Goal: Task Accomplishment & Management: Manage account settings

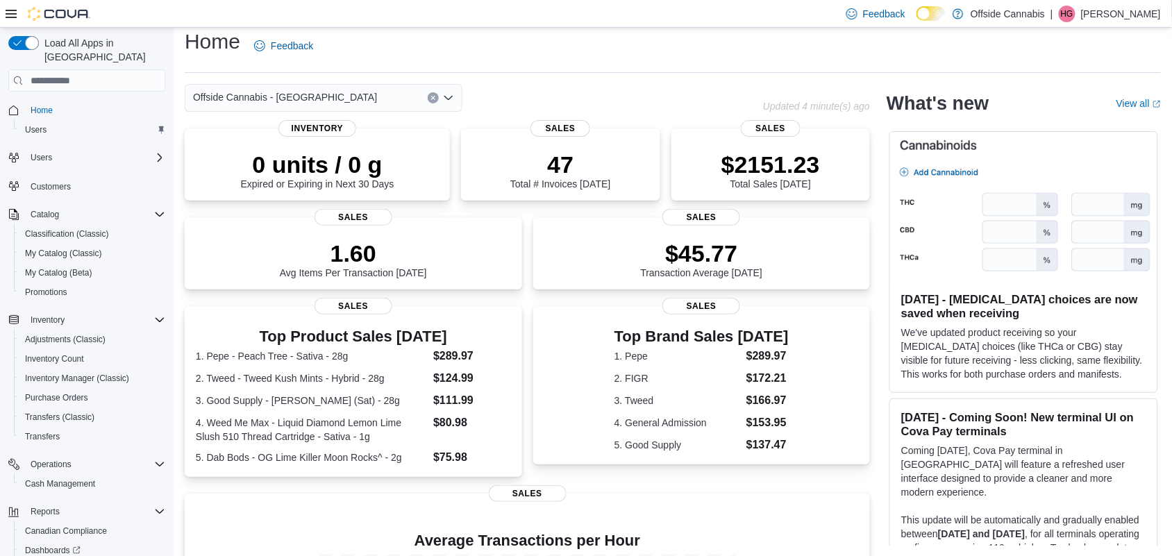
scroll to position [240, 0]
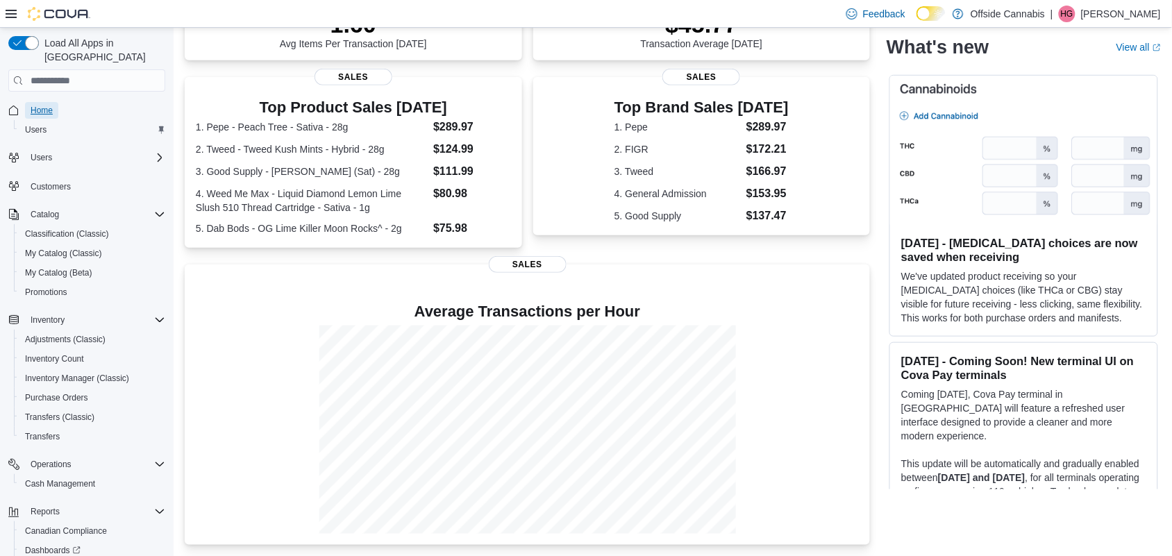
click at [40, 105] on span "Home" at bounding box center [42, 110] width 22 height 11
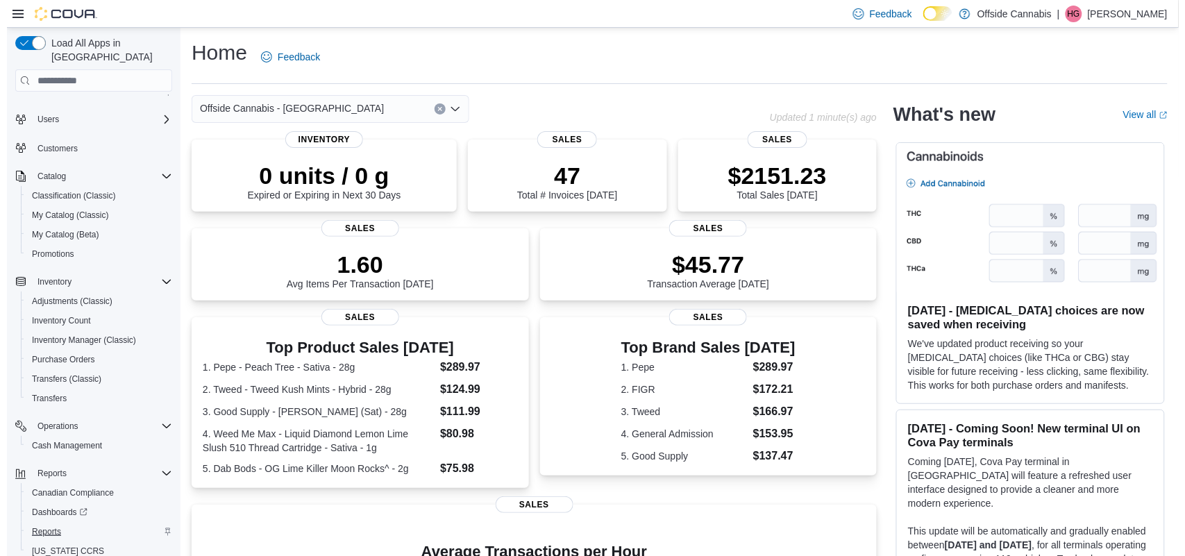
scroll to position [72, 0]
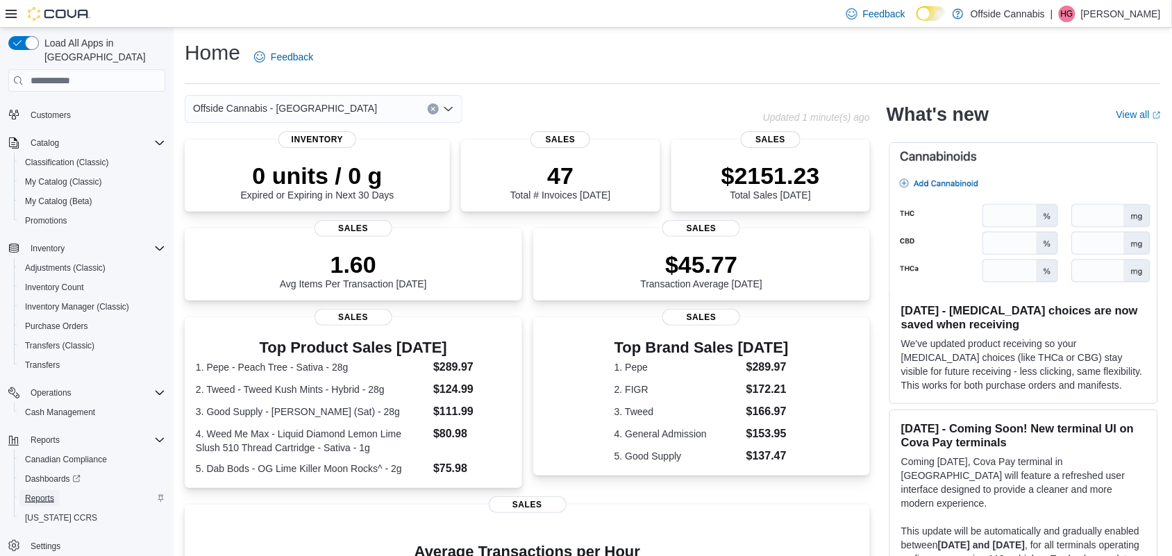
click at [47, 493] on span "Reports" at bounding box center [39, 498] width 29 height 11
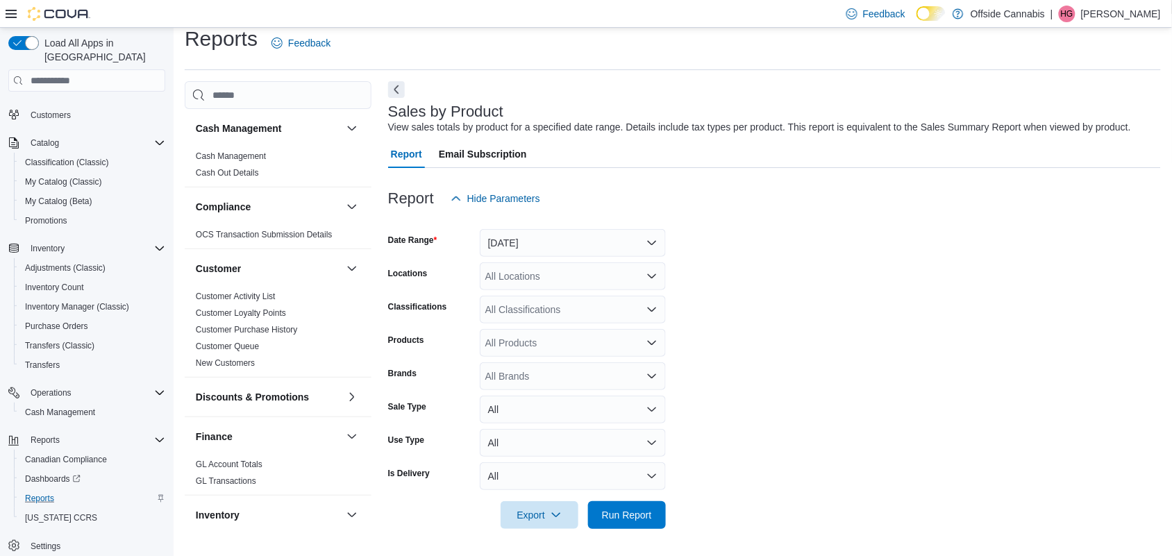
scroll to position [868, 0]
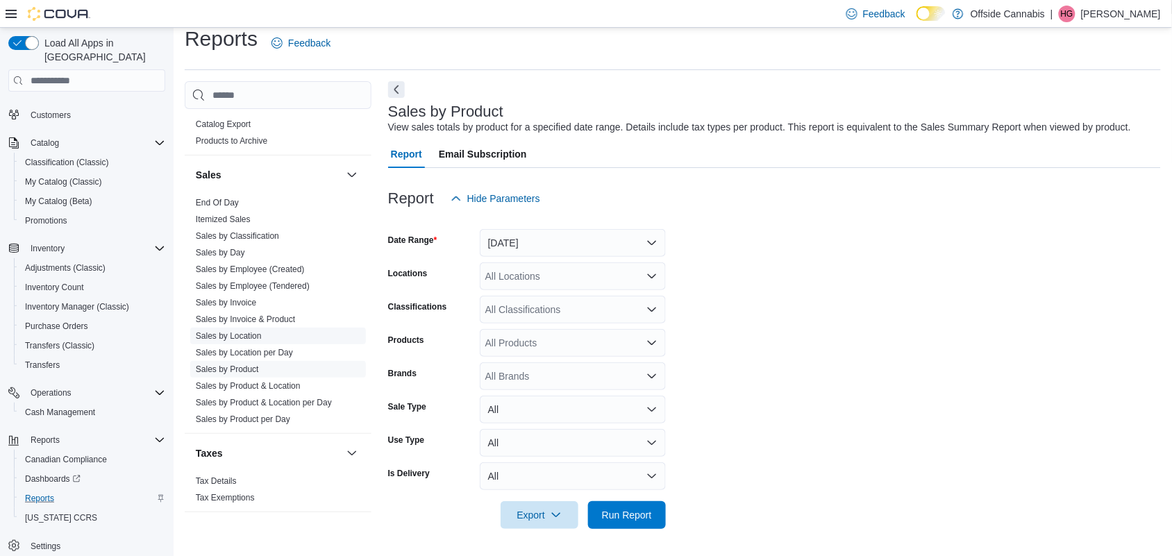
click at [243, 337] on link "Sales by Location" at bounding box center [229, 336] width 66 height 10
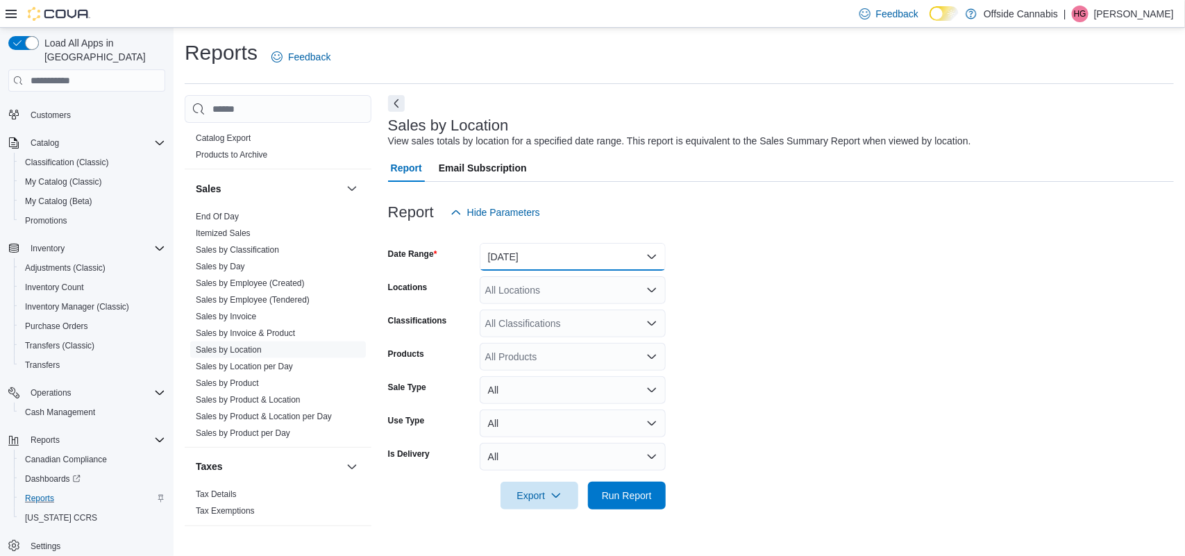
click at [606, 251] on button "[DATE]" at bounding box center [573, 257] width 186 height 28
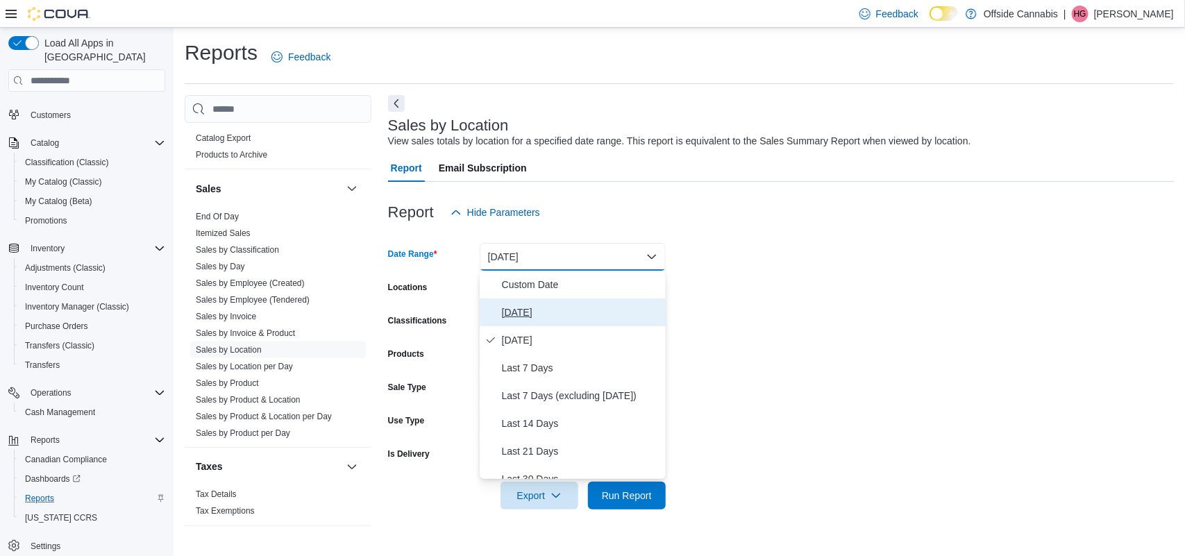
click at [528, 302] on button "[DATE]" at bounding box center [573, 313] width 186 height 28
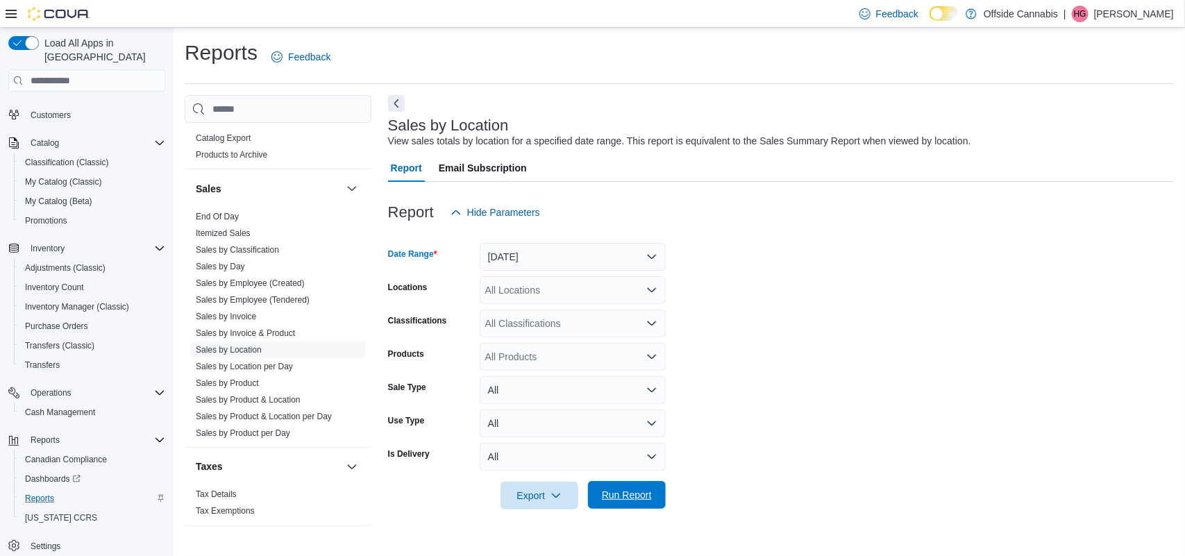
click at [640, 492] on span "Run Report" at bounding box center [627, 495] width 50 height 14
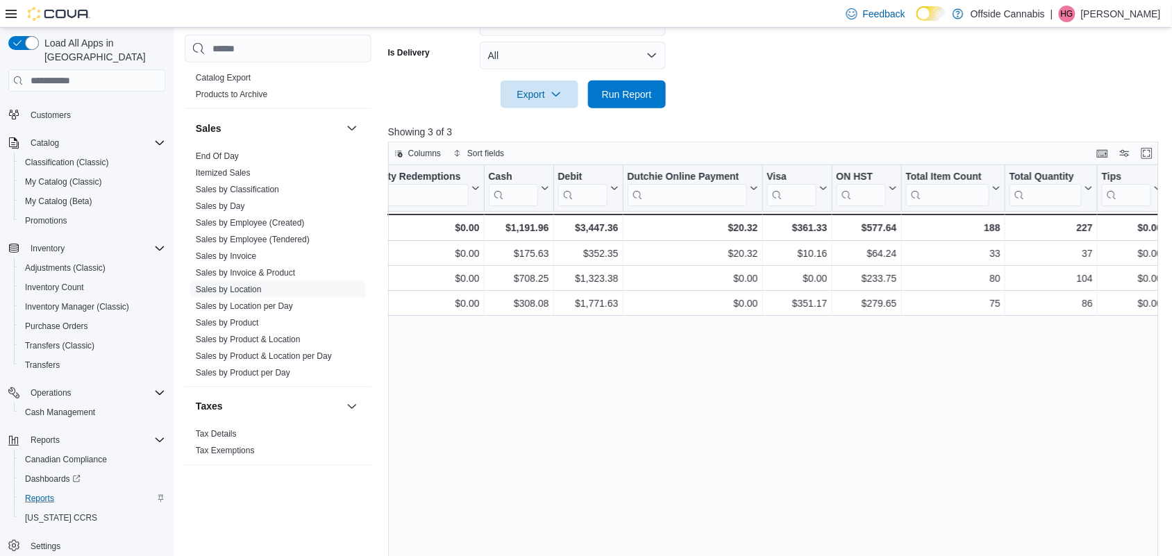
scroll to position [442, 0]
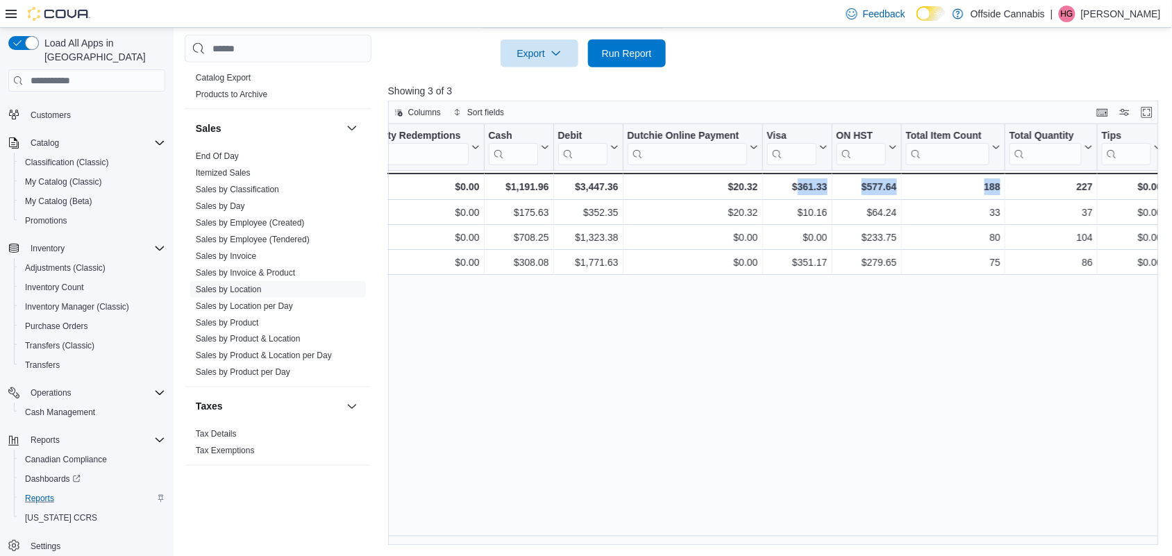
drag, startPoint x: 1061, startPoint y: 535, endPoint x: 797, endPoint y: 526, distance: 264.0
click at [797, 526] on div "Location Click to view column header actions Invoices Sold Click to view column…" at bounding box center [777, 334] width 778 height 421
click at [238, 237] on link "Sales by Employee (Tendered)" at bounding box center [253, 240] width 114 height 10
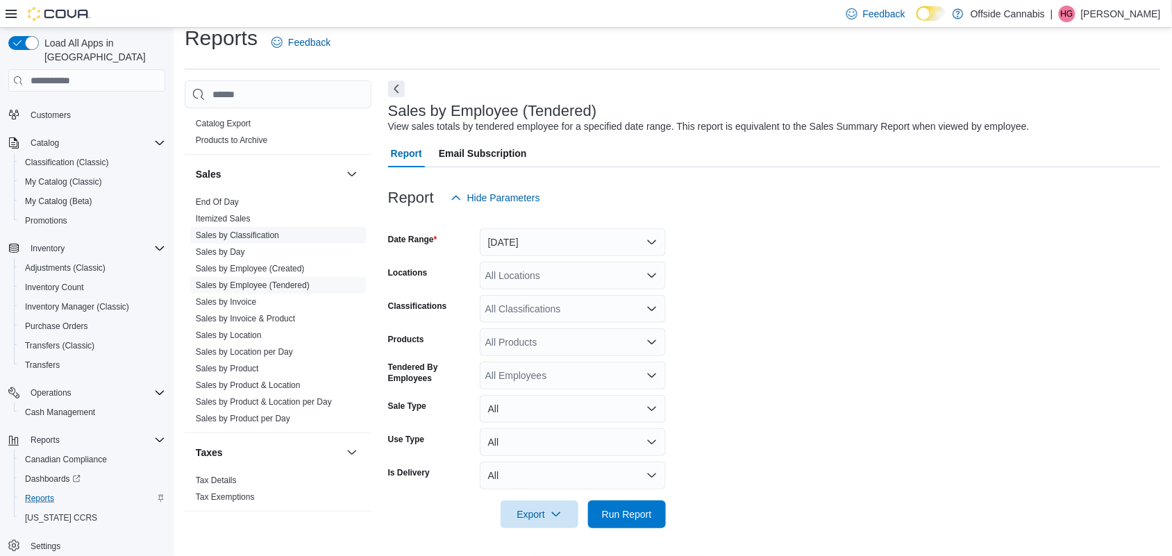
scroll to position [14, 0]
click at [594, 255] on button "[DATE]" at bounding box center [573, 243] width 186 height 28
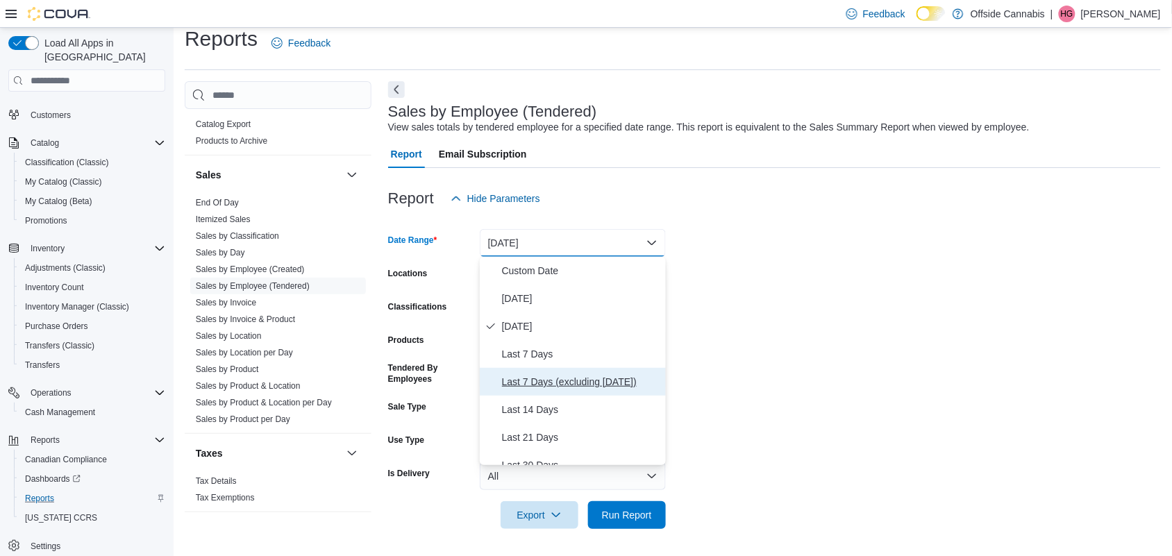
click at [574, 383] on span "Last 7 Days (excluding [DATE])" at bounding box center [581, 382] width 158 height 17
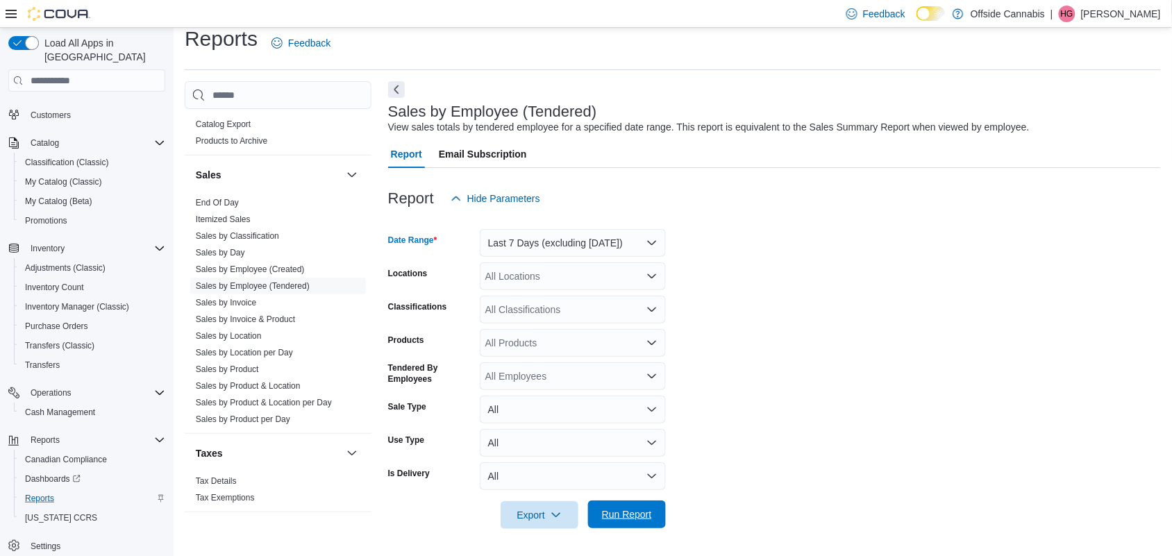
click at [628, 510] on span "Run Report" at bounding box center [627, 515] width 50 height 14
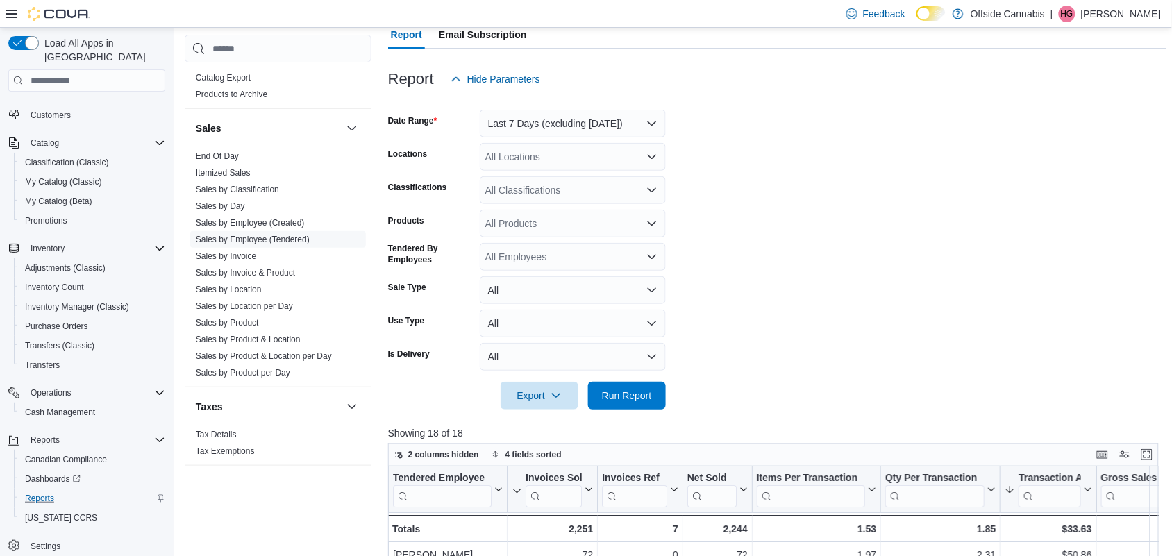
scroll to position [128, 0]
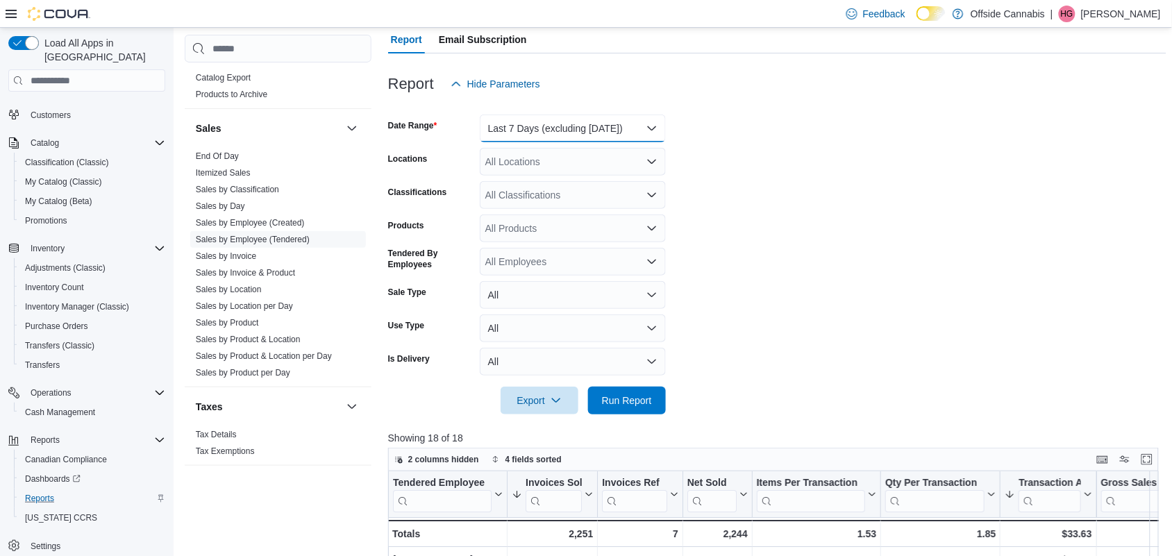
click at [561, 129] on button "Last 7 Days (excluding [DATE])" at bounding box center [573, 129] width 186 height 28
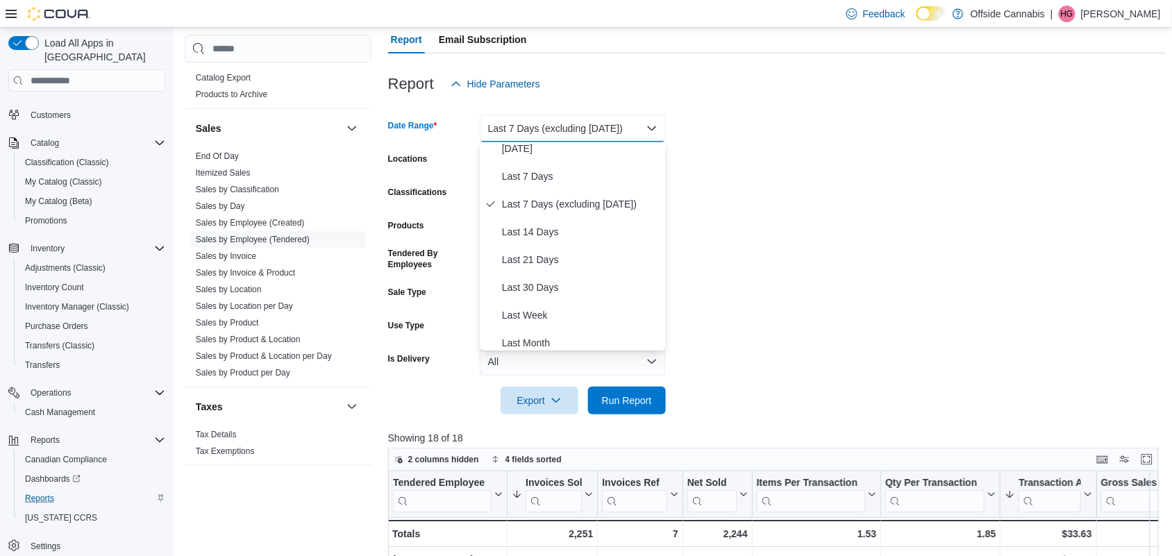
scroll to position [208, 0]
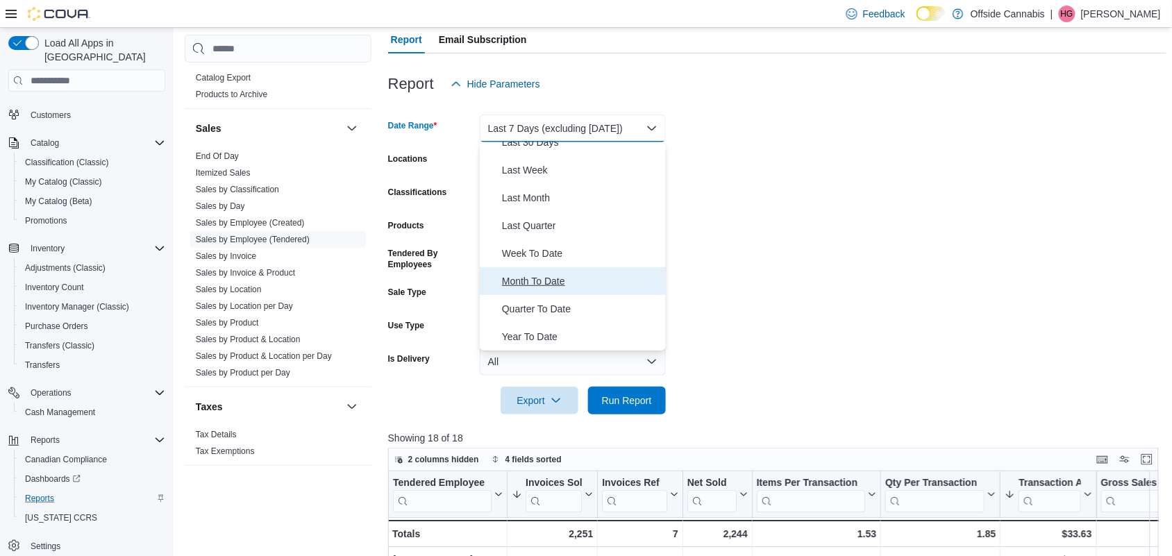
click at [544, 278] on span "Month To Date" at bounding box center [581, 281] width 158 height 17
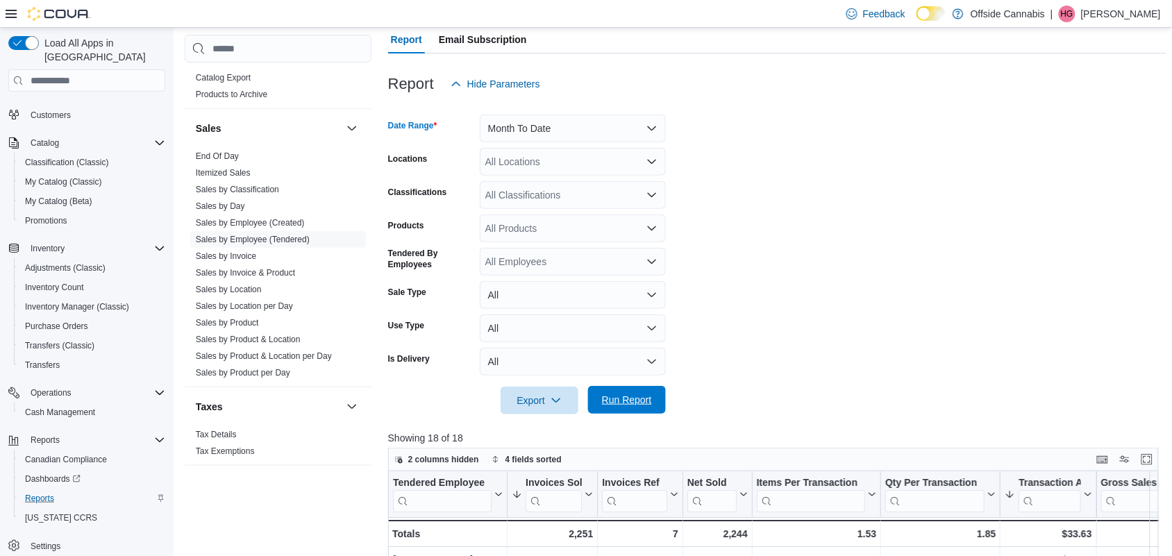
click at [634, 400] on span "Run Report" at bounding box center [627, 400] width 50 height 14
click at [50, 110] on span "Customers" at bounding box center [51, 115] width 40 height 11
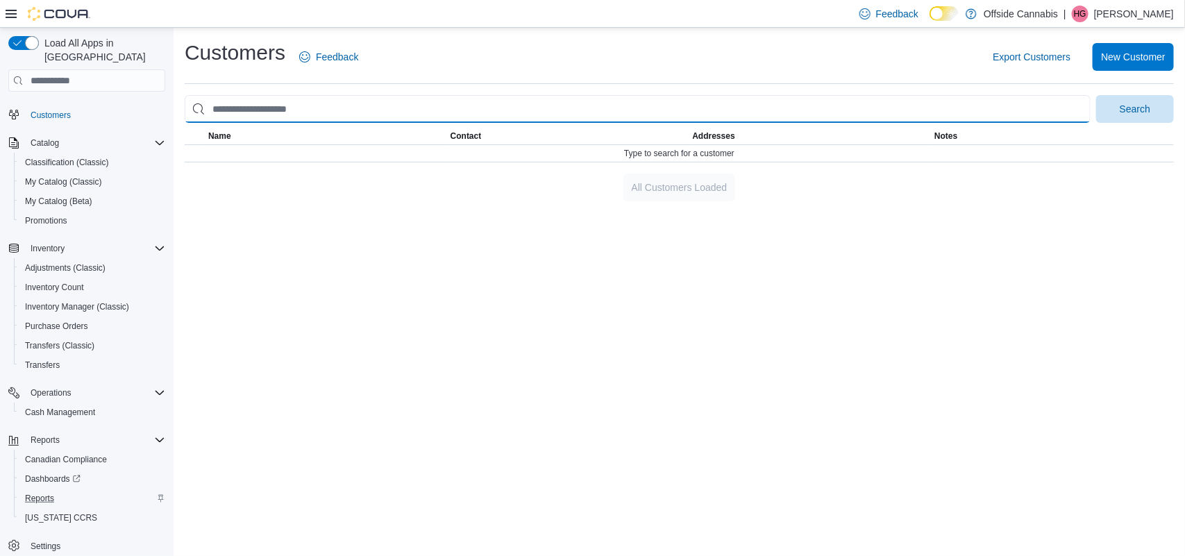
click at [296, 109] on input "search" at bounding box center [638, 109] width 906 height 28
type input "*"
type input "**********"
click at [1096, 95] on button "Search" at bounding box center [1135, 109] width 78 height 28
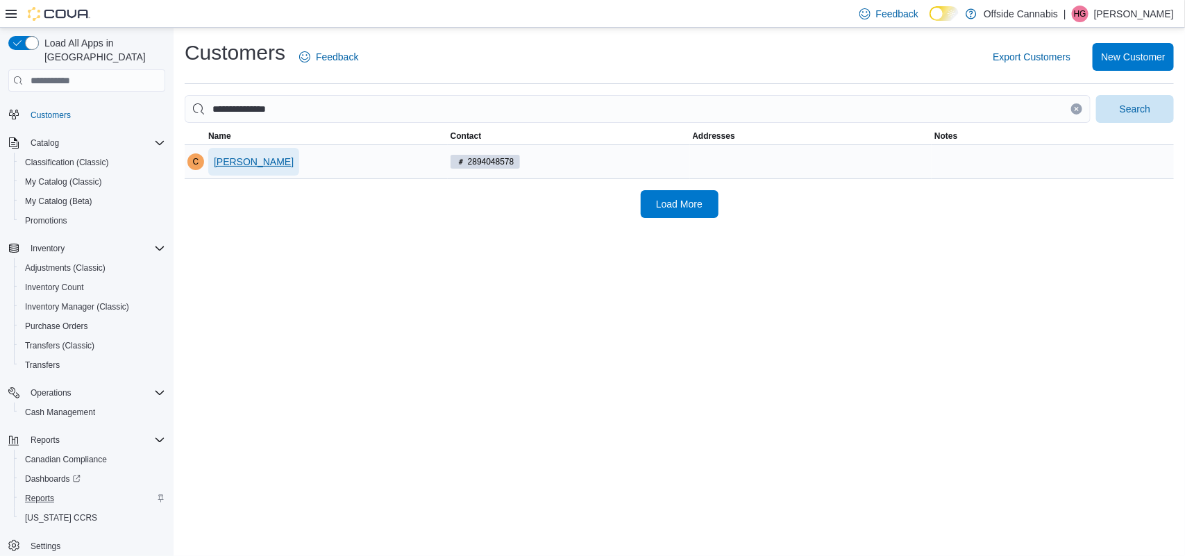
click at [252, 165] on span "Charles Davison" at bounding box center [254, 162] width 80 height 14
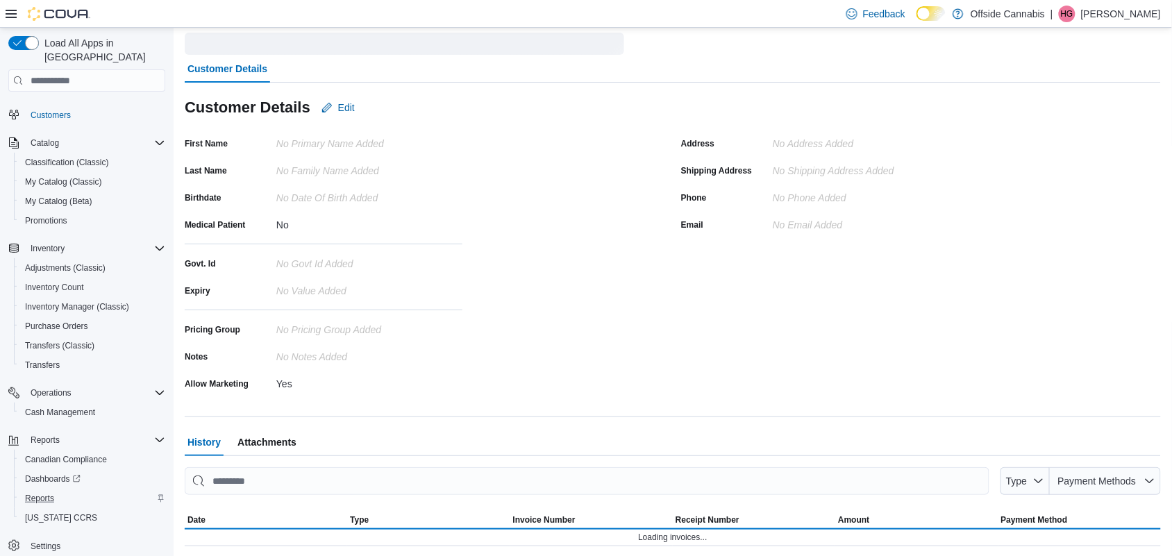
scroll to position [33, 0]
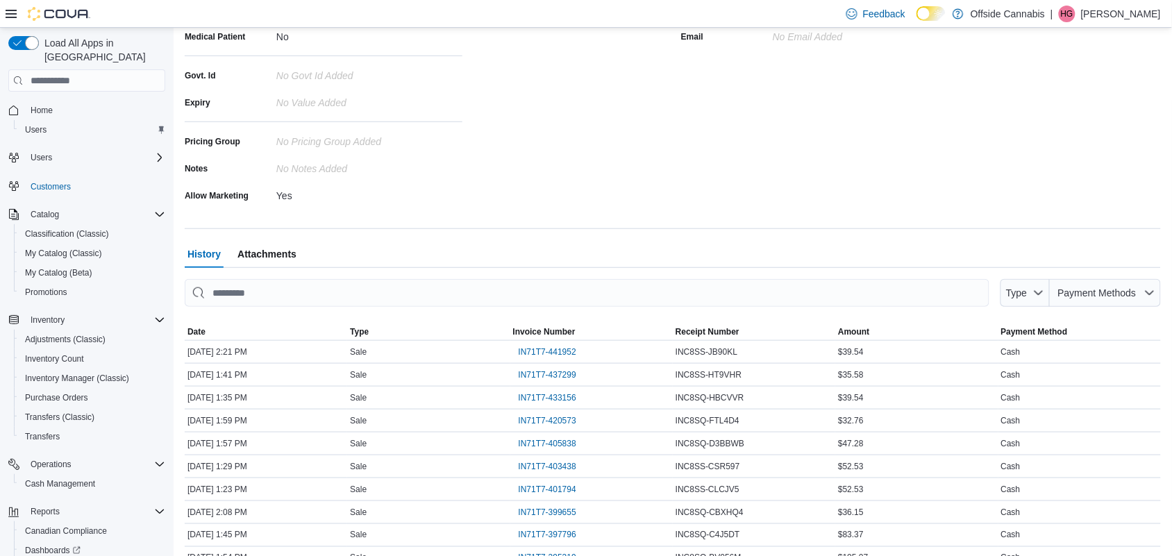
scroll to position [313, 0]
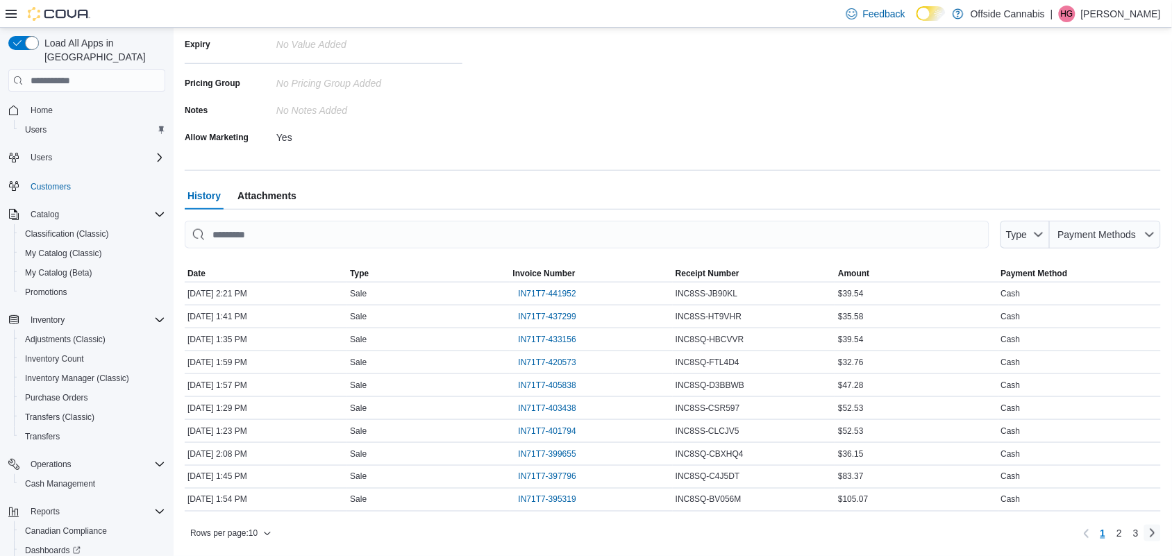
click at [1158, 535] on link "Next page" at bounding box center [1152, 533] width 17 height 17
click at [1139, 537] on span "3" at bounding box center [1136, 534] width 6 height 14
click at [255, 531] on span "Rows per page : 10" at bounding box center [223, 533] width 67 height 11
click at [255, 515] on button "50 rows" at bounding box center [241, 508] width 78 height 28
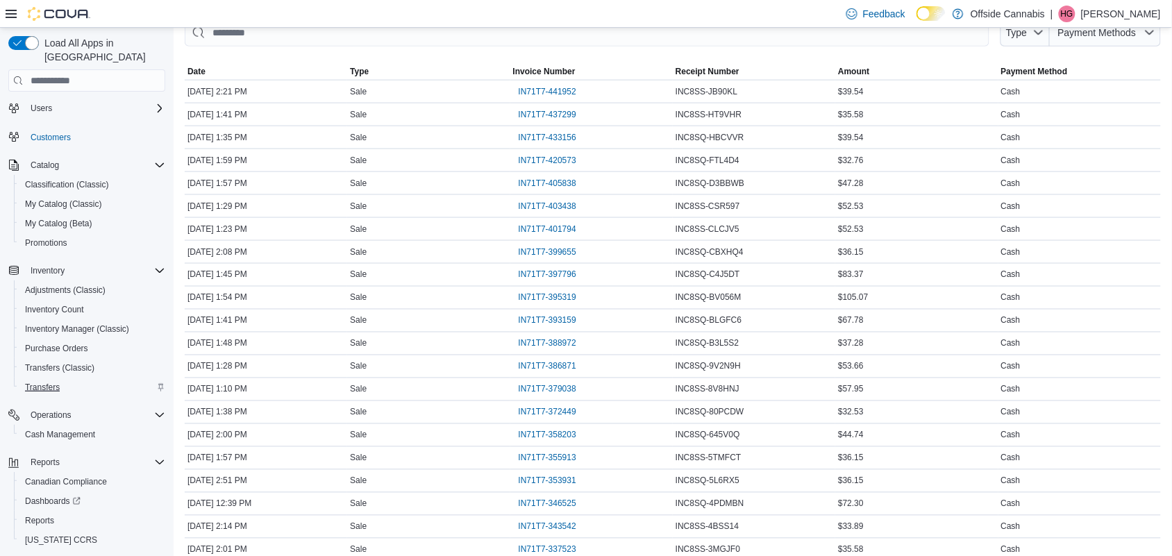
scroll to position [72, 0]
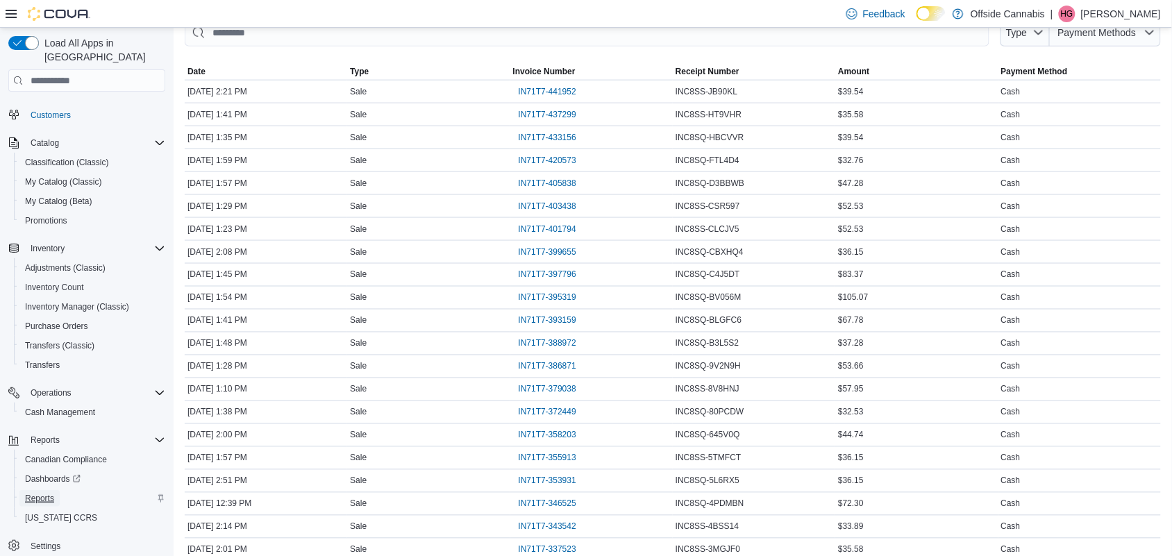
click at [43, 493] on span "Reports" at bounding box center [39, 498] width 29 height 11
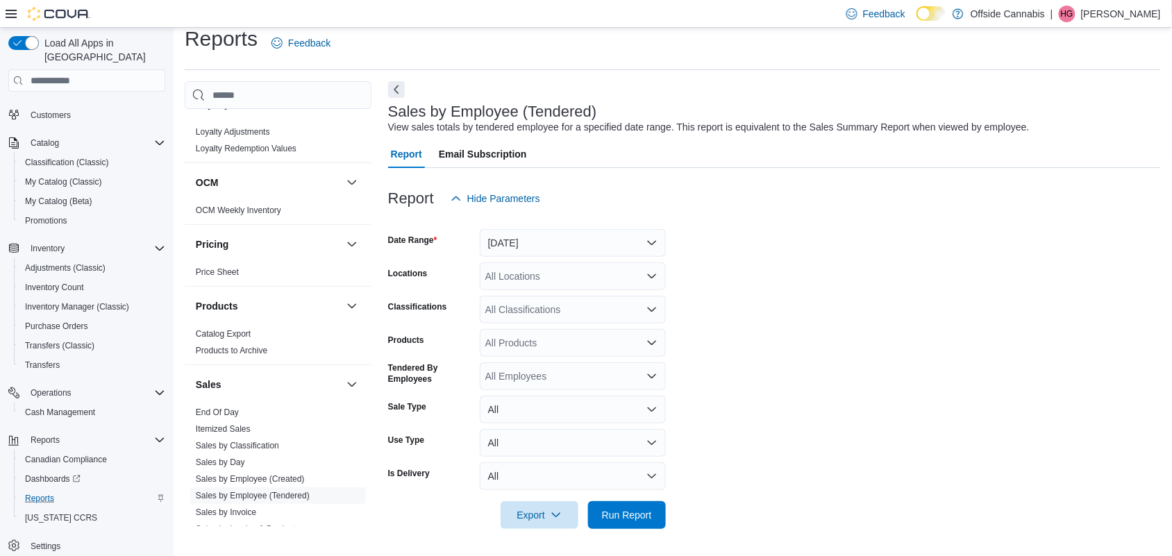
scroll to position [868, 0]
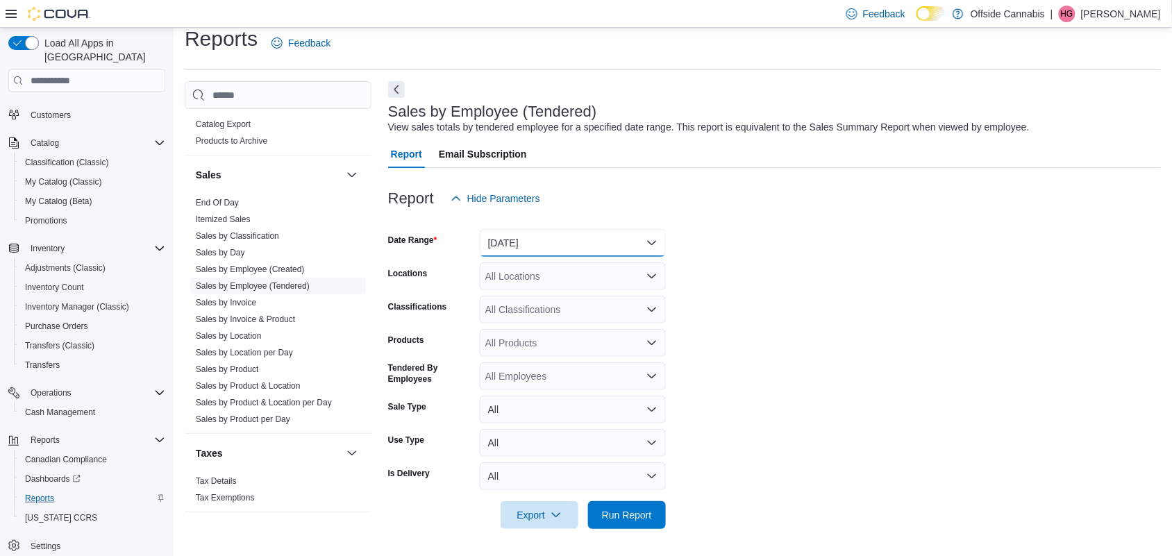
click at [515, 243] on button "[DATE]" at bounding box center [573, 243] width 186 height 28
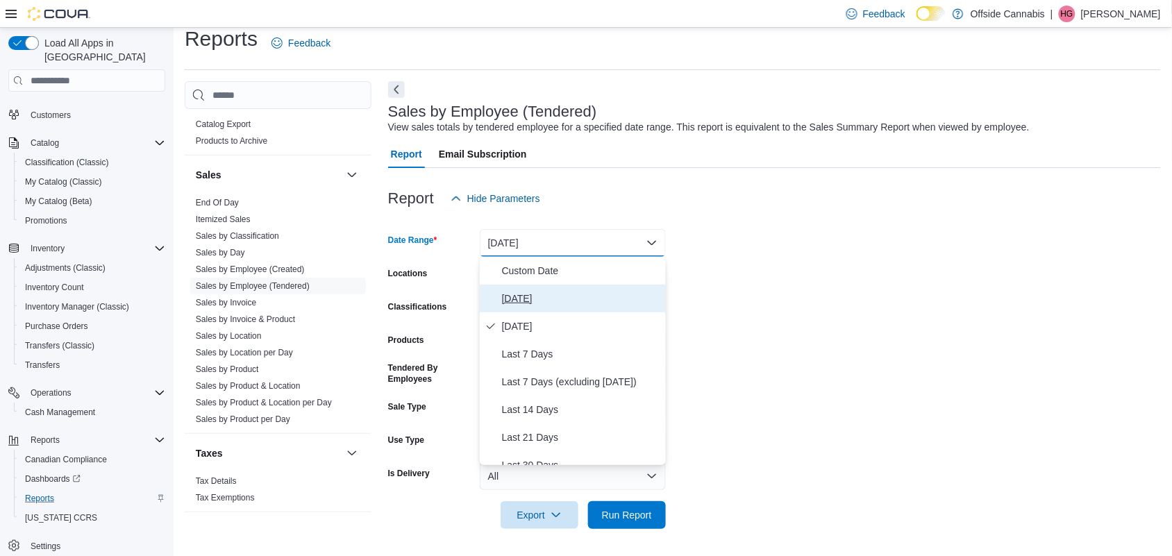
click at [530, 299] on span "[DATE]" at bounding box center [581, 298] width 158 height 17
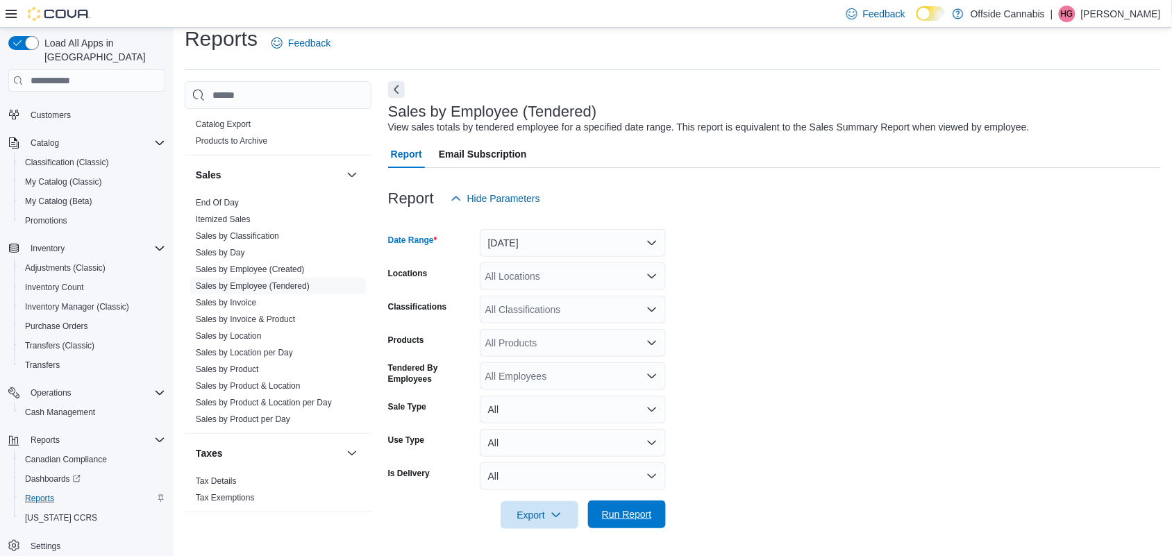
click at [630, 505] on span "Run Report" at bounding box center [626, 515] width 61 height 28
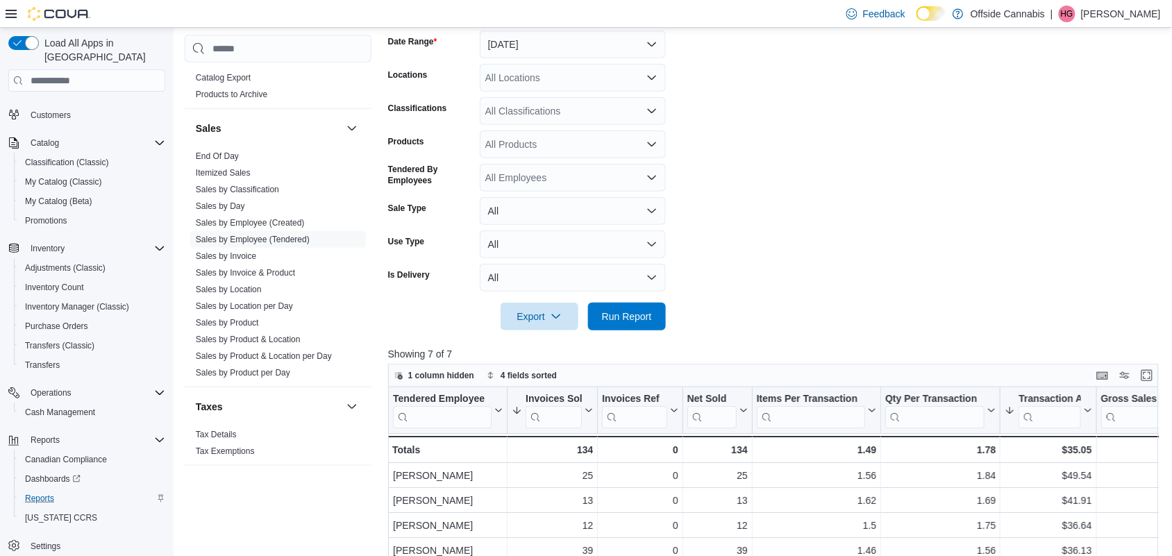
scroll to position [187, 0]
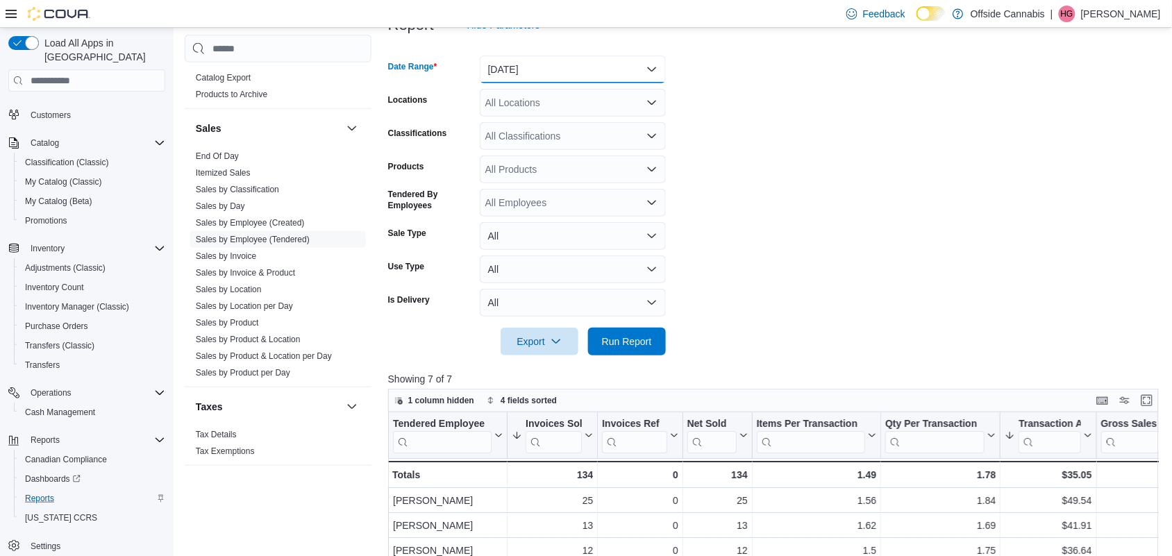
click at [587, 64] on button "[DATE]" at bounding box center [573, 70] width 186 height 28
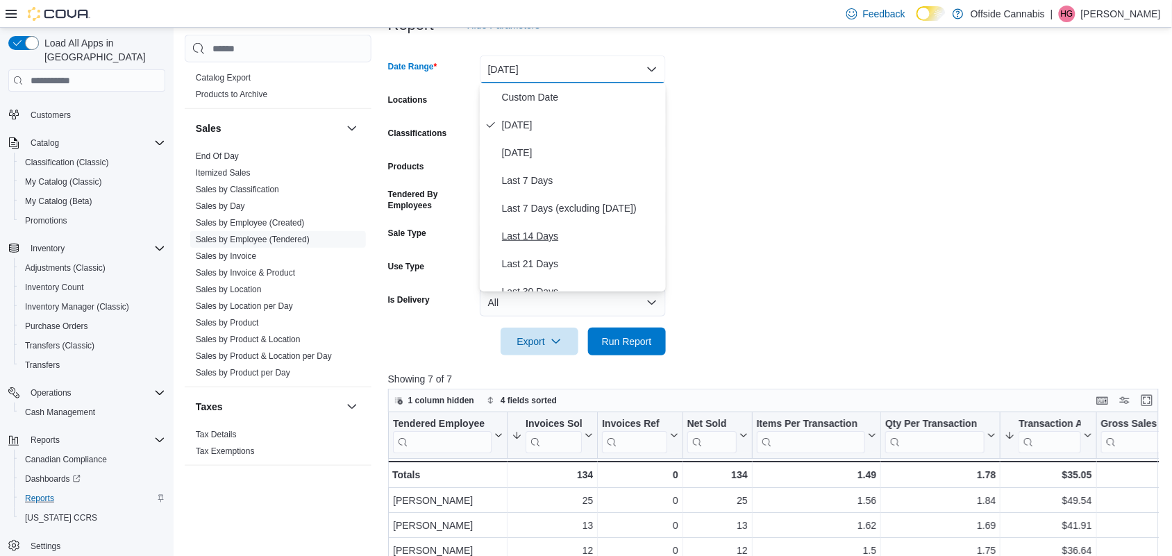
scroll to position [208, 0]
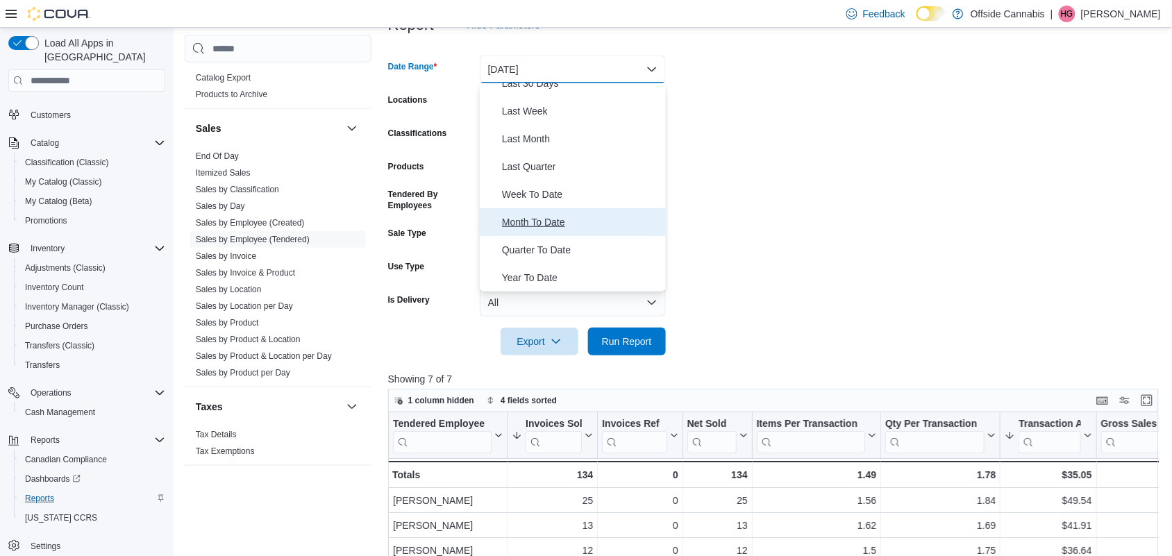
click at [530, 219] on span "Month To Date" at bounding box center [581, 222] width 158 height 17
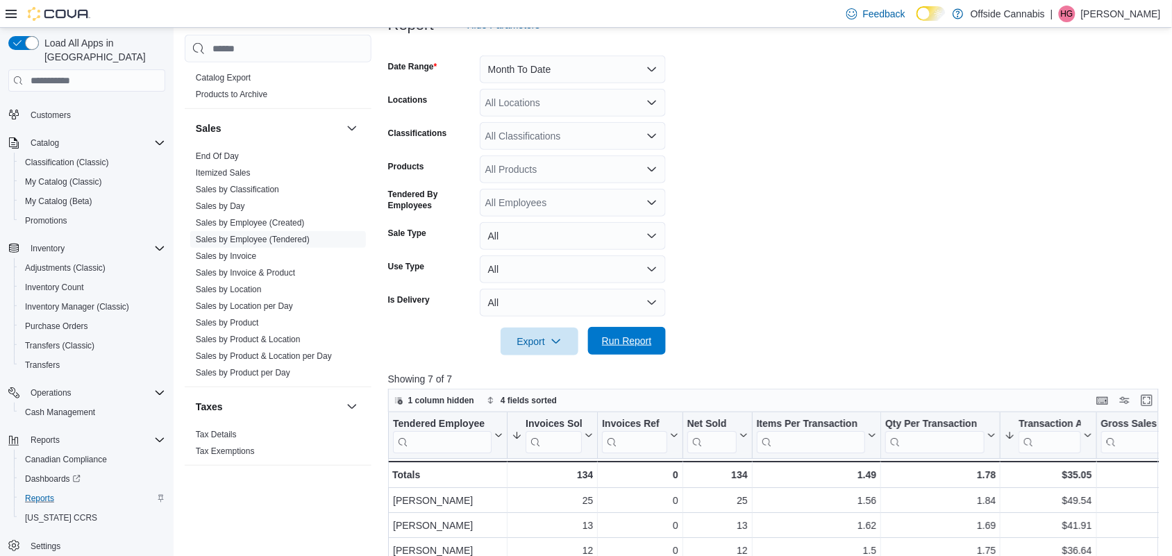
click at [640, 332] on span "Run Report" at bounding box center [626, 341] width 61 height 28
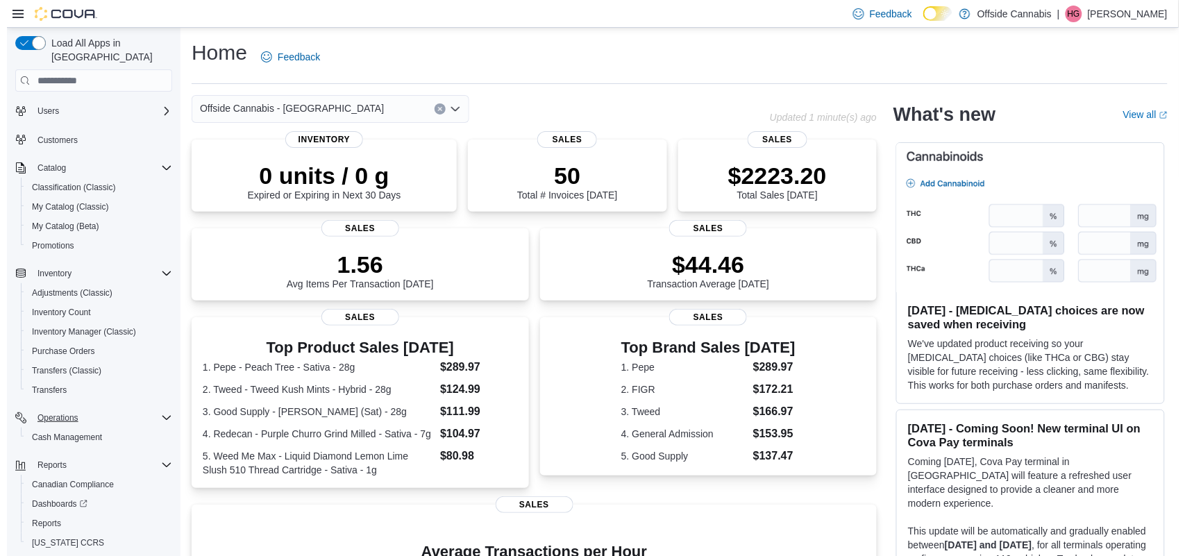
scroll to position [72, 0]
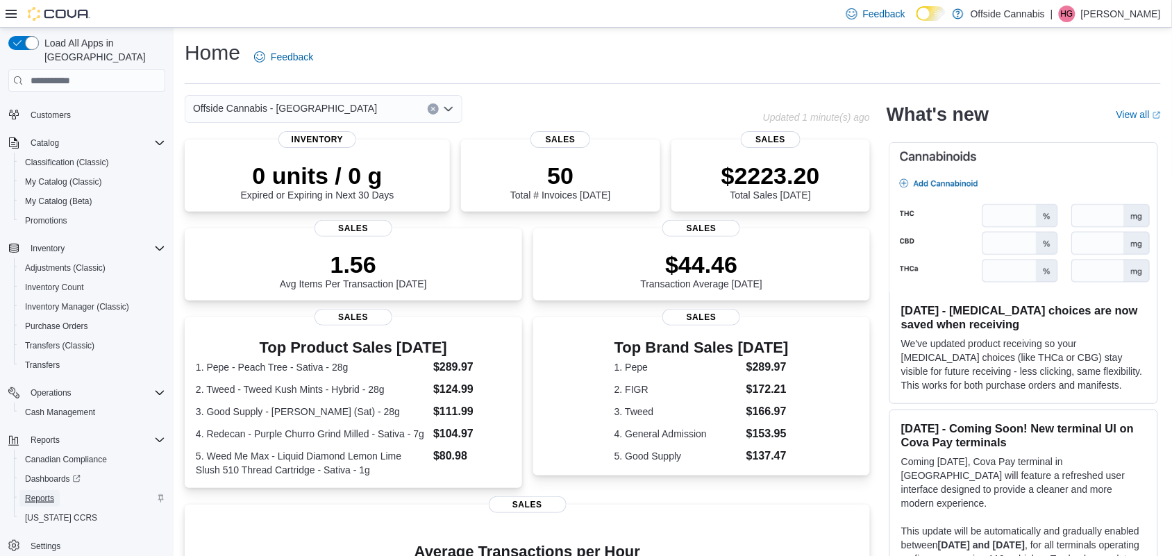
click at [49, 493] on span "Reports" at bounding box center [39, 498] width 29 height 11
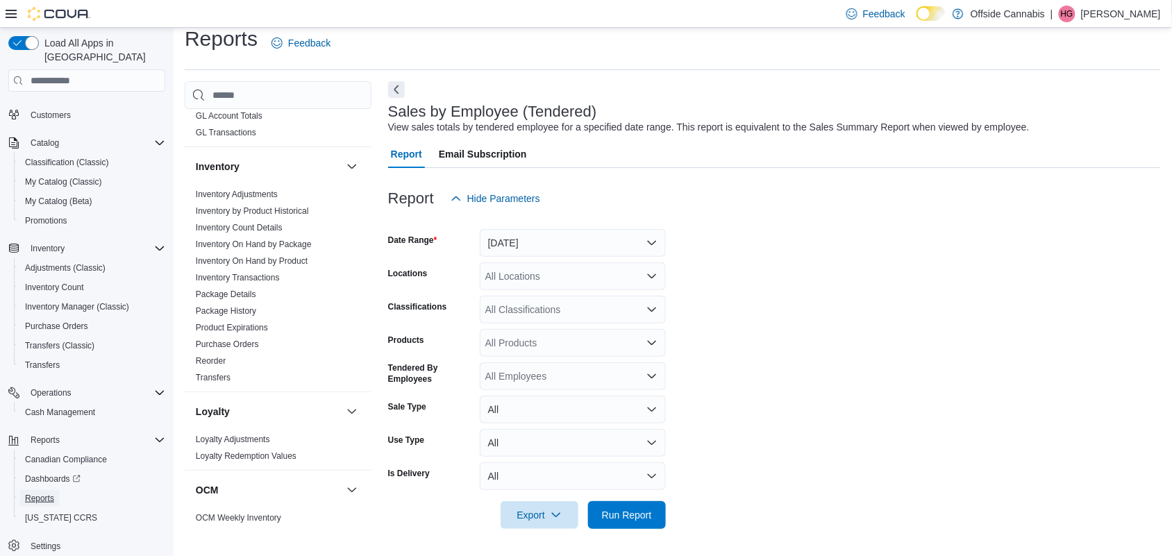
scroll to position [347, 0]
click at [255, 265] on link "Inventory On Hand by Product" at bounding box center [252, 263] width 112 height 10
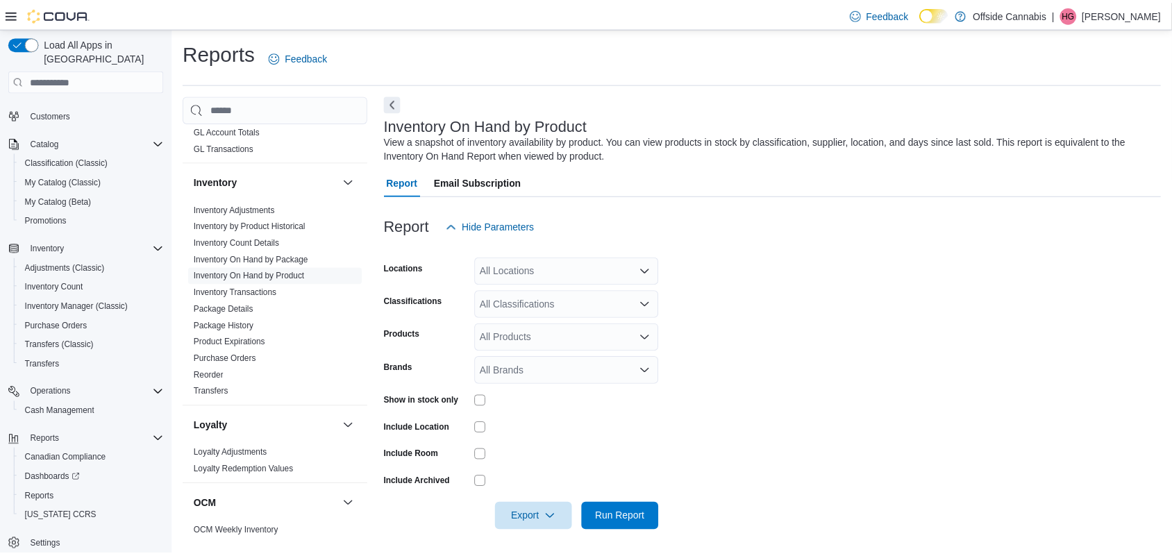
scroll to position [3, 0]
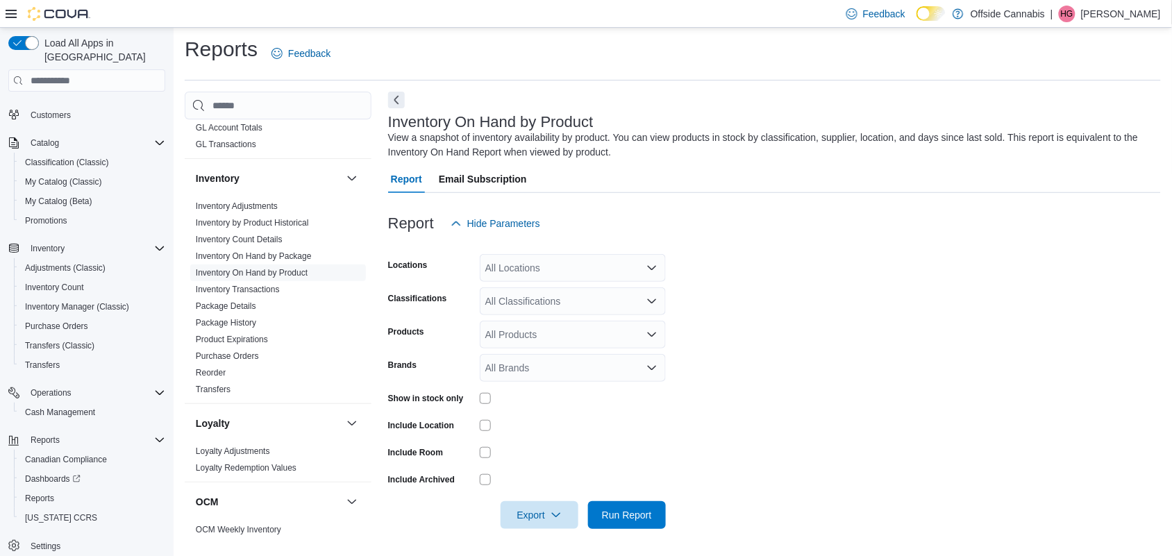
click at [538, 261] on div "All Locations" at bounding box center [573, 268] width 186 height 28
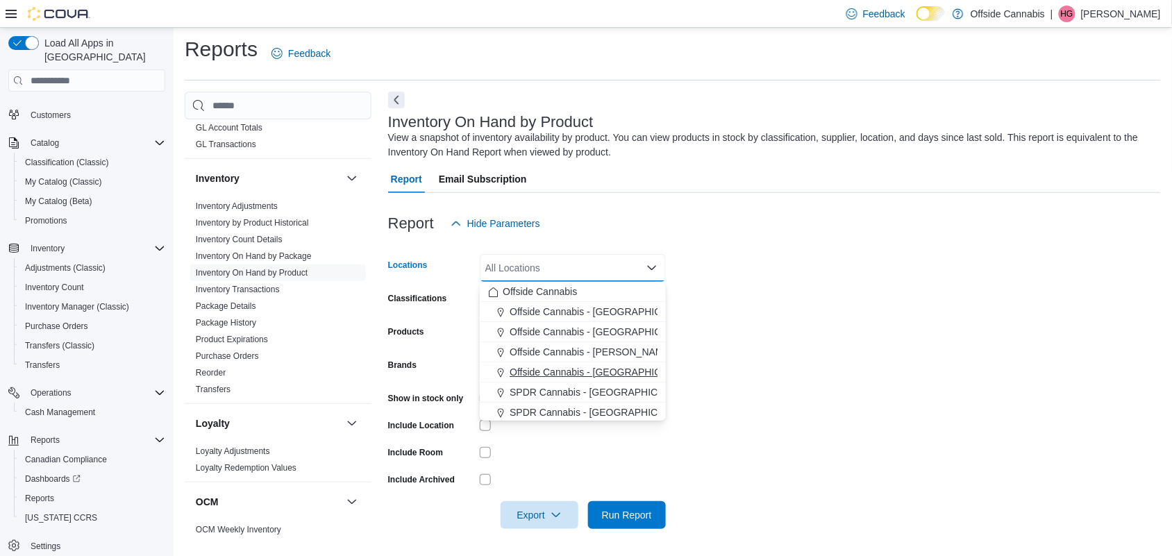
click at [592, 374] on span "Offside Cannabis - [GEOGRAPHIC_DATA]" at bounding box center [602, 372] width 184 height 14
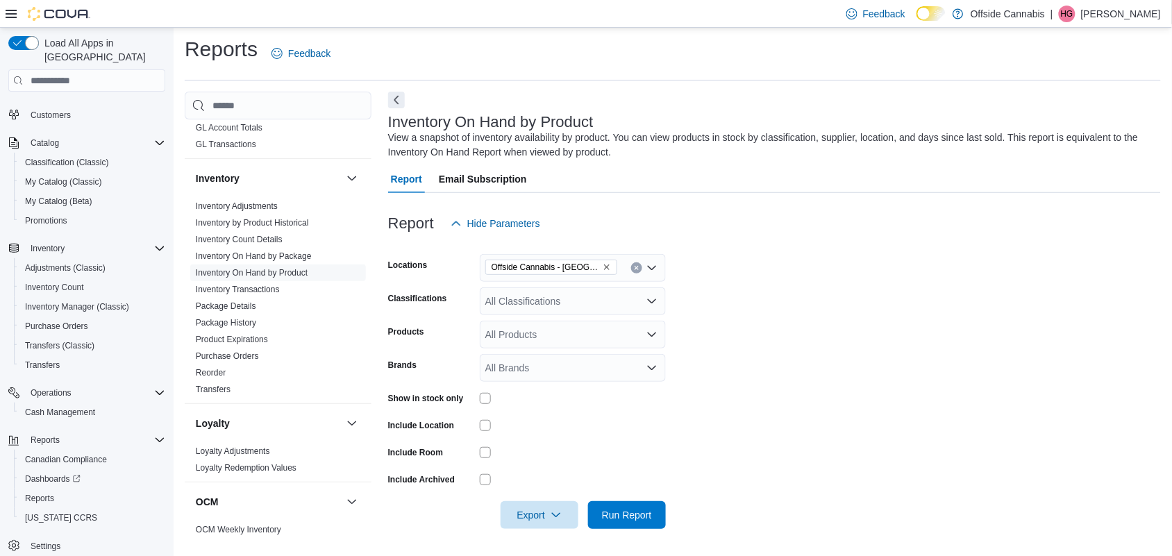
click at [855, 334] on form "Locations Offside Cannabis - Port Perry Classifications All Classifications Pro…" at bounding box center [774, 383] width 773 height 292
click at [646, 508] on span "Run Report" at bounding box center [626, 515] width 61 height 28
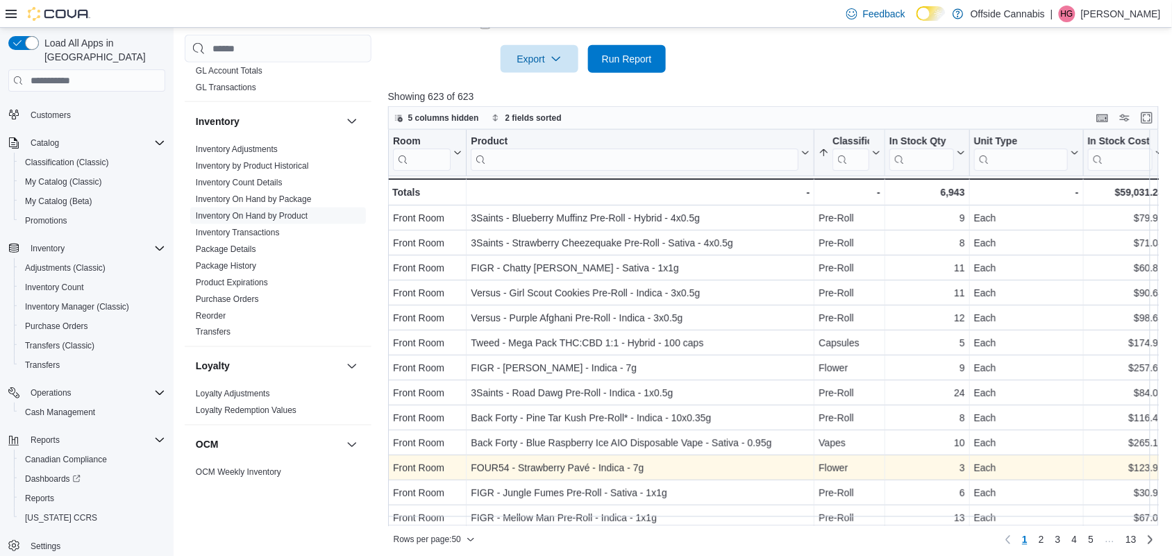
scroll to position [465, 0]
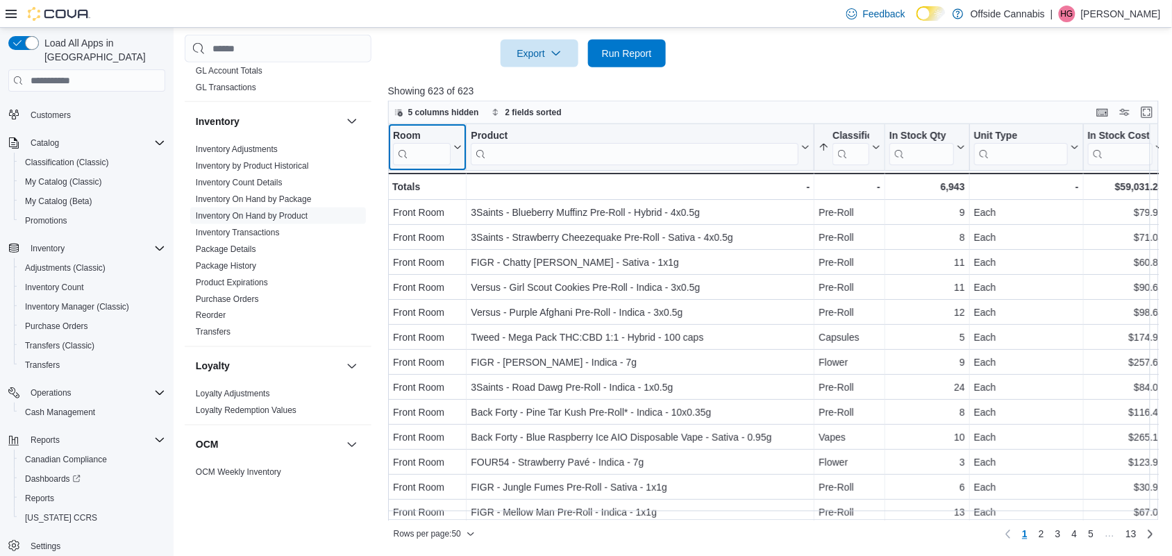
click at [456, 144] on icon at bounding box center [456, 147] width 11 height 8
click at [426, 203] on span "Sort A-Z" at bounding box center [427, 199] width 28 height 11
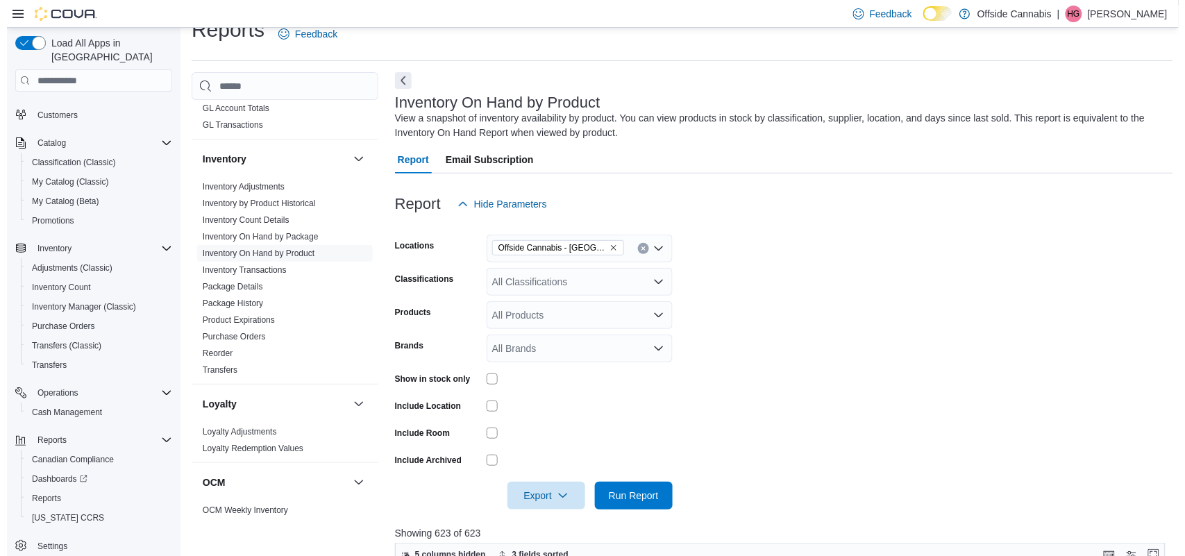
scroll to position [0, 0]
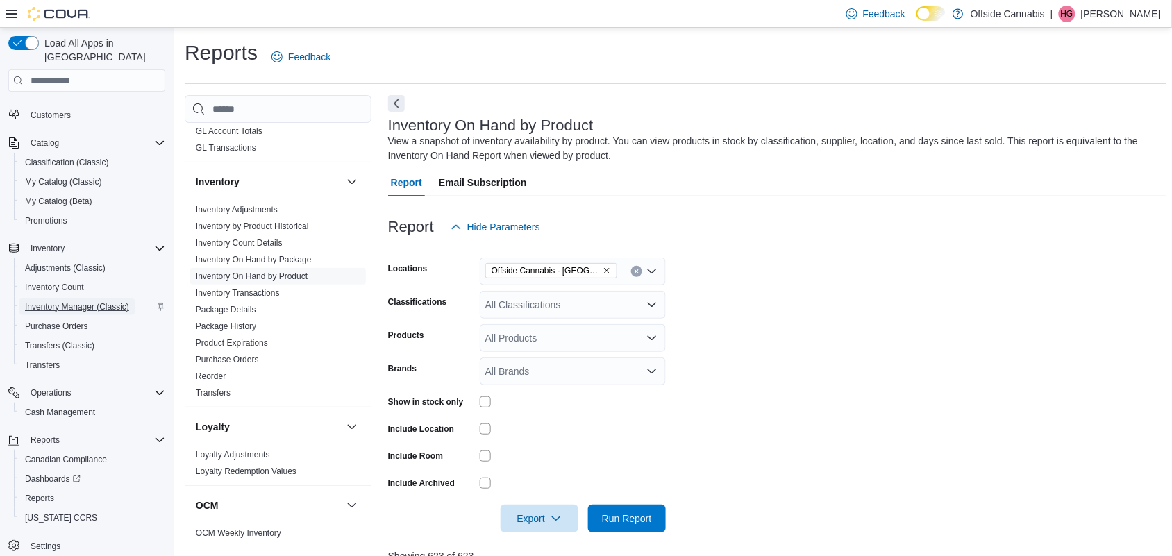
click at [64, 301] on span "Inventory Manager (Classic)" at bounding box center [77, 306] width 104 height 11
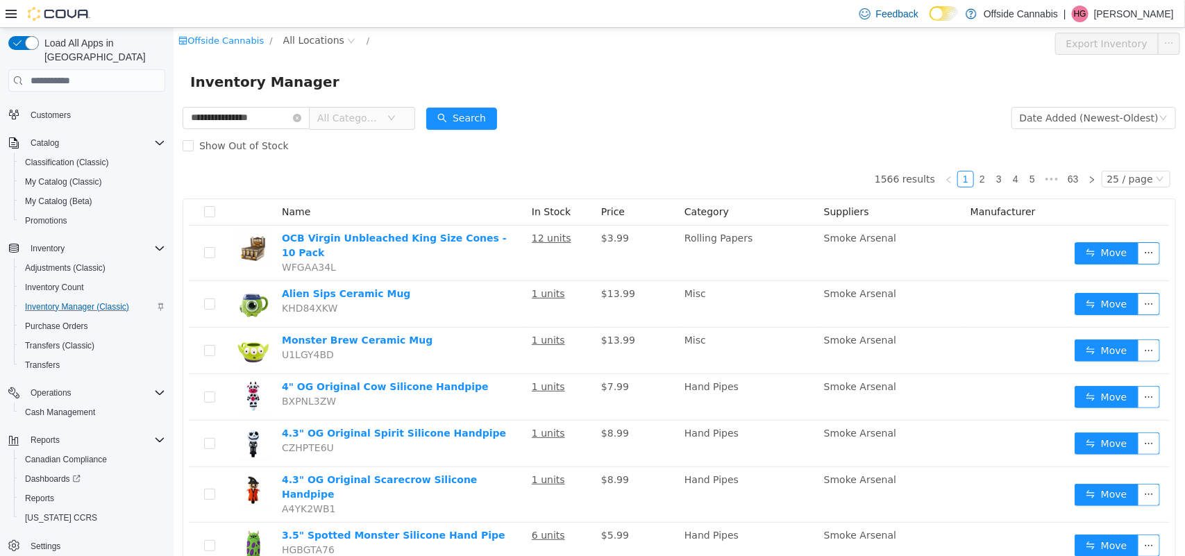
type input "**********"
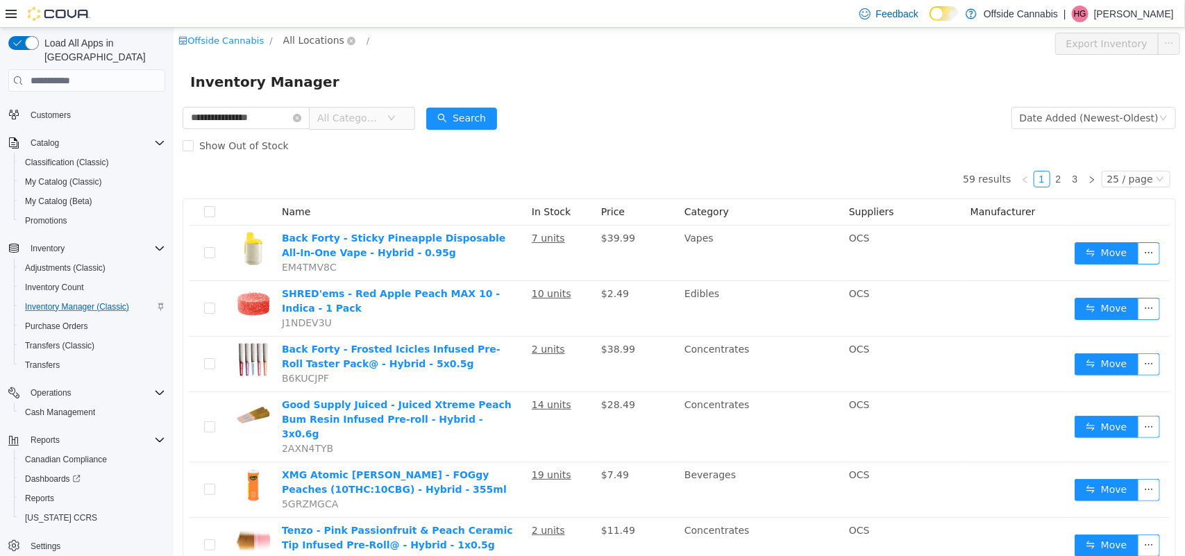
click at [322, 40] on span "All Locations" at bounding box center [313, 40] width 61 height 15
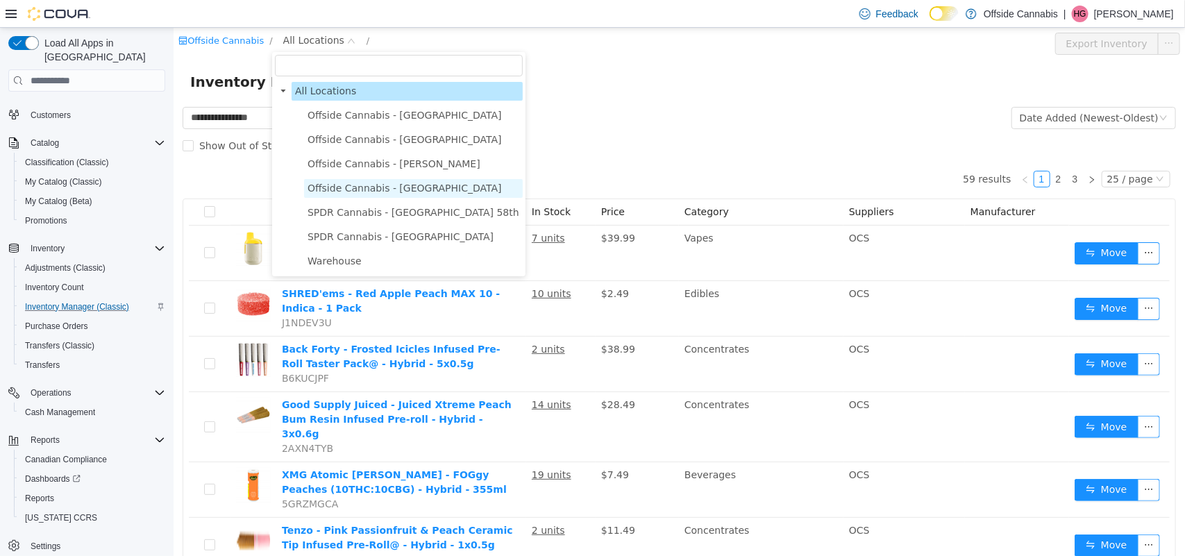
click at [387, 186] on span "Offside Cannabis - [GEOGRAPHIC_DATA]" at bounding box center [404, 188] width 194 height 11
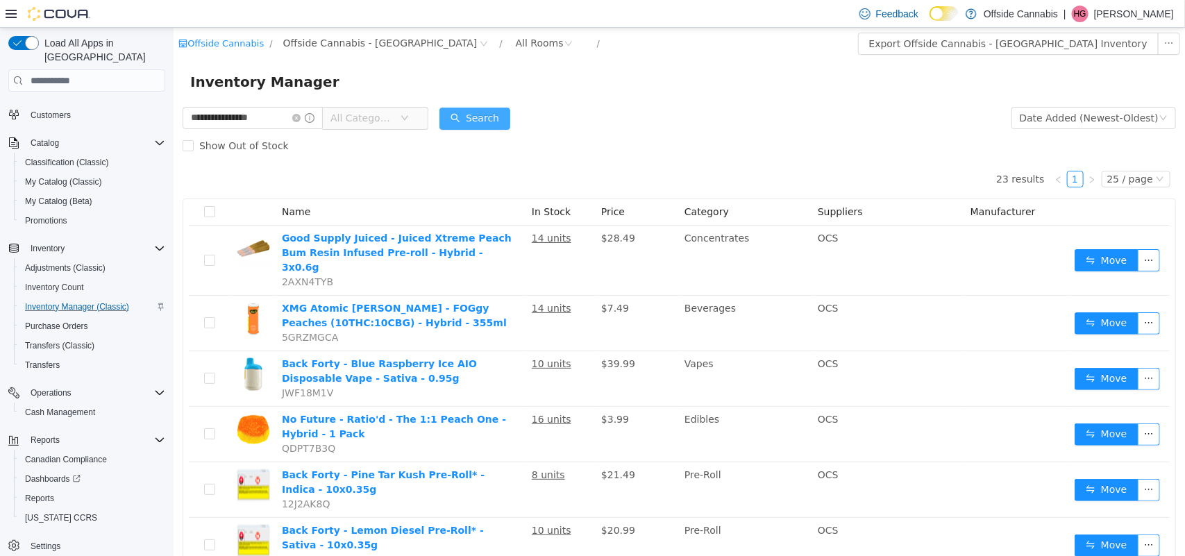
click at [489, 116] on button "Search" at bounding box center [474, 119] width 71 height 22
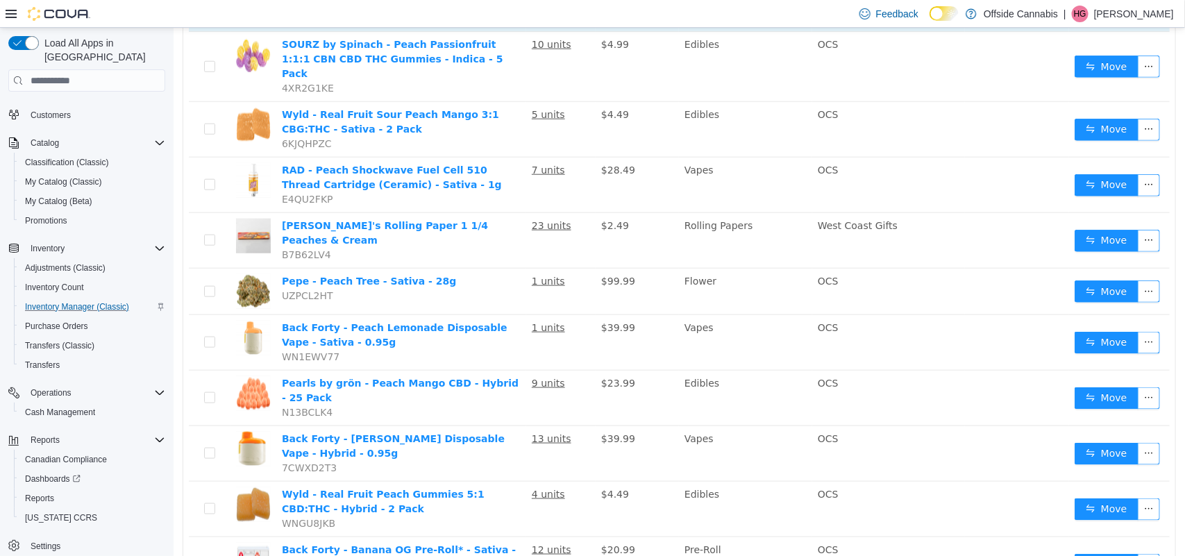
scroll to position [608, 0]
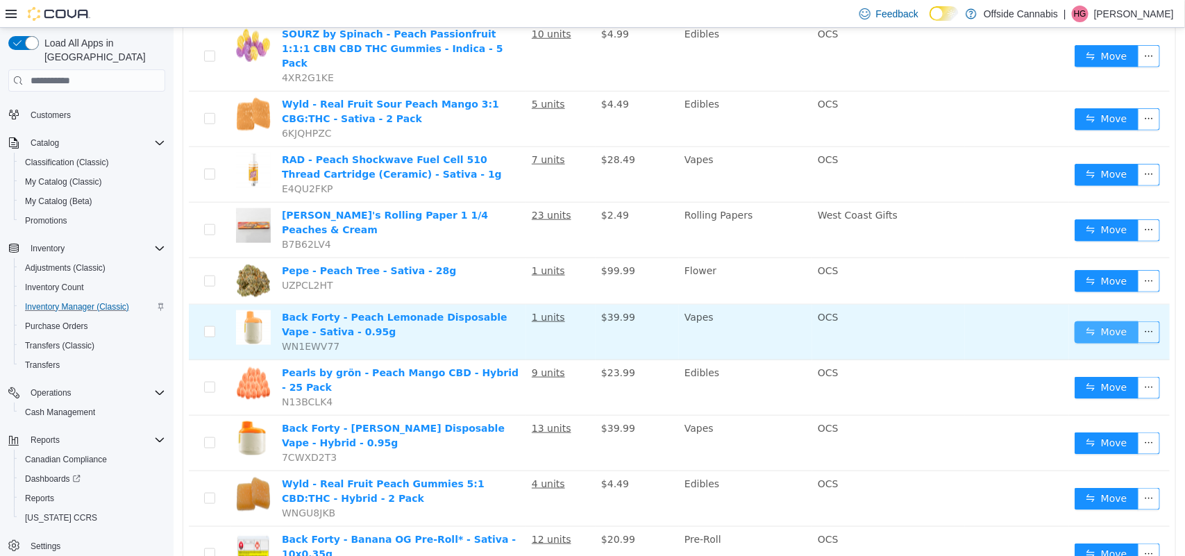
click at [1107, 321] on button "Move" at bounding box center [1106, 332] width 64 height 22
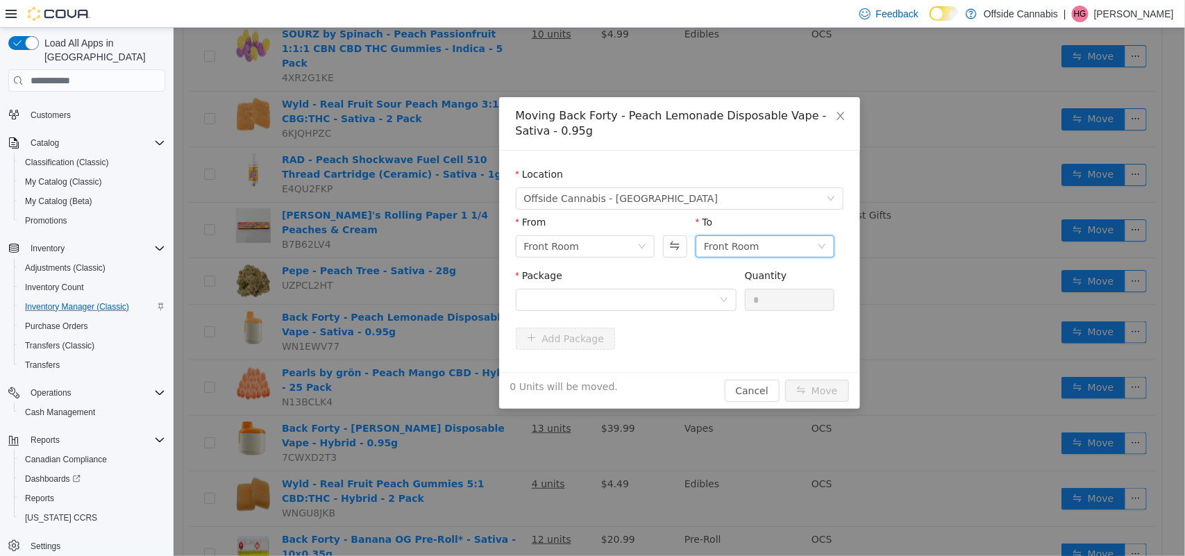
click at [775, 242] on div "Front Room" at bounding box center [759, 246] width 113 height 21
click at [753, 313] on li "Back Room" at bounding box center [764, 319] width 139 height 22
click at [631, 290] on div at bounding box center [621, 300] width 195 height 21
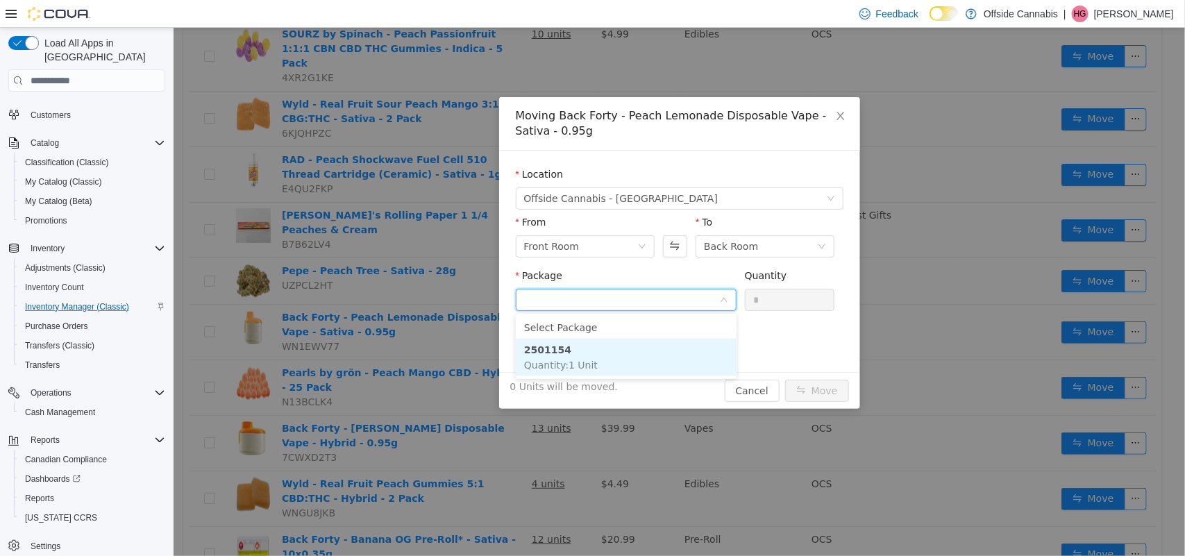
click at [619, 350] on li "2501154 Quantity : 1 Unit" at bounding box center [625, 357] width 221 height 37
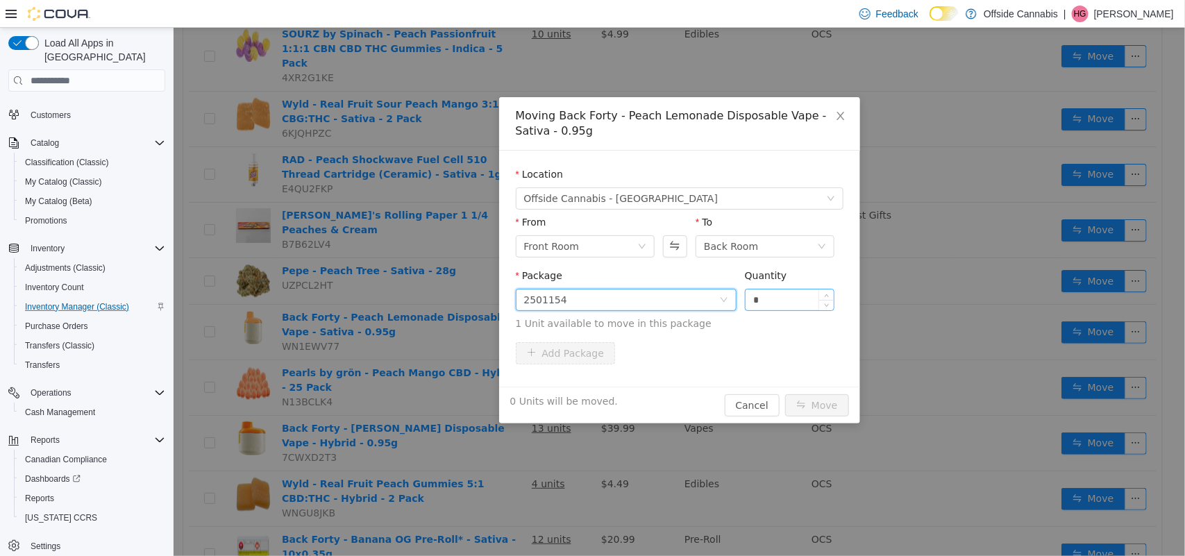
click at [761, 294] on input "*" at bounding box center [789, 300] width 89 height 21
type input "*"
click at [785, 394] on button "Move" at bounding box center [817, 405] width 64 height 22
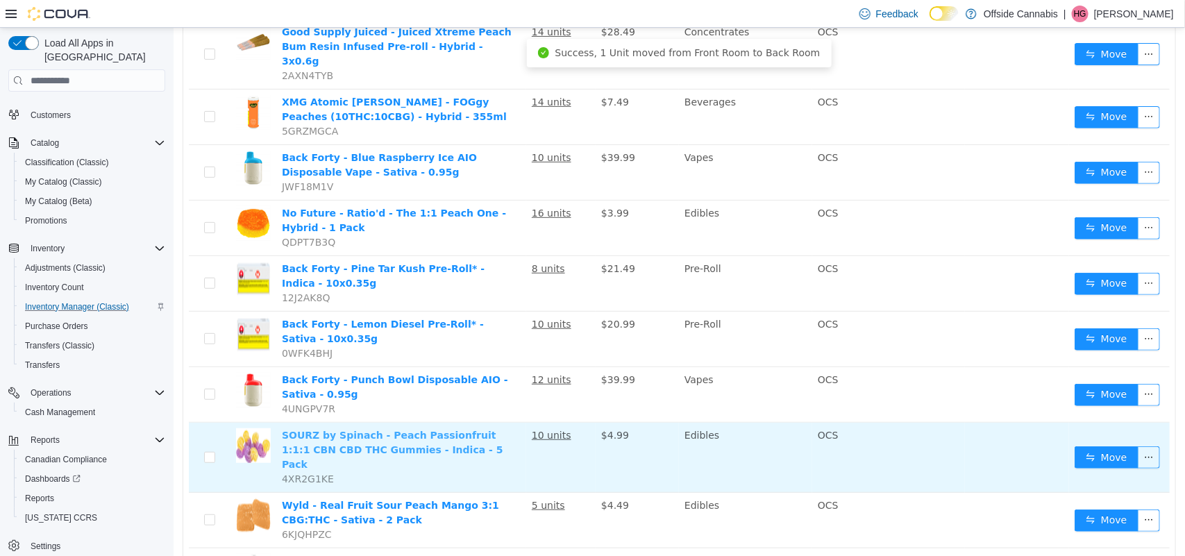
scroll to position [0, 0]
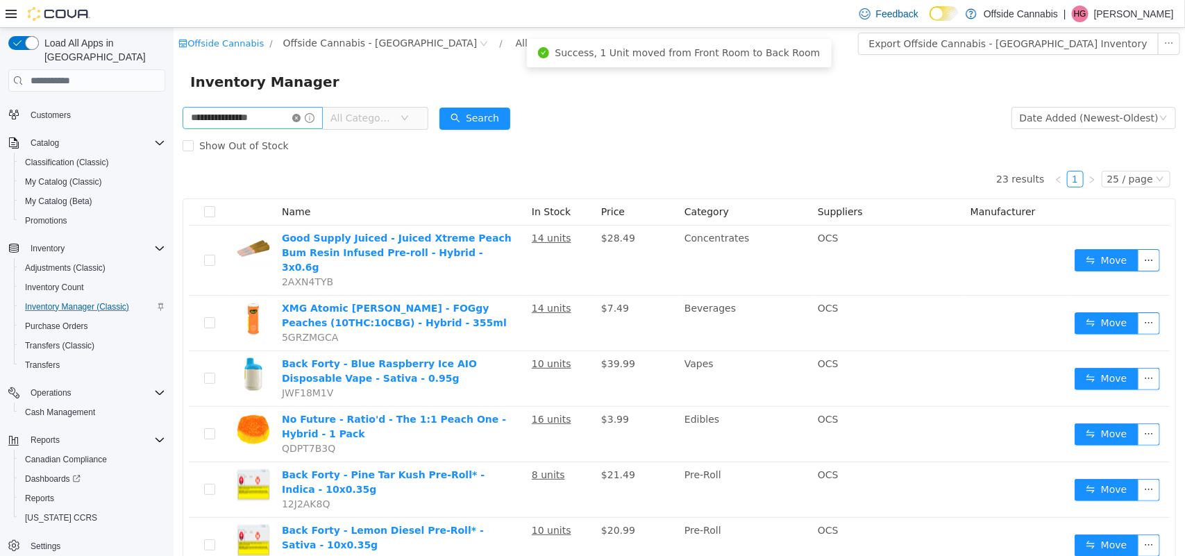
click at [300, 119] on icon "icon: close-circle" at bounding box center [296, 118] width 8 height 8
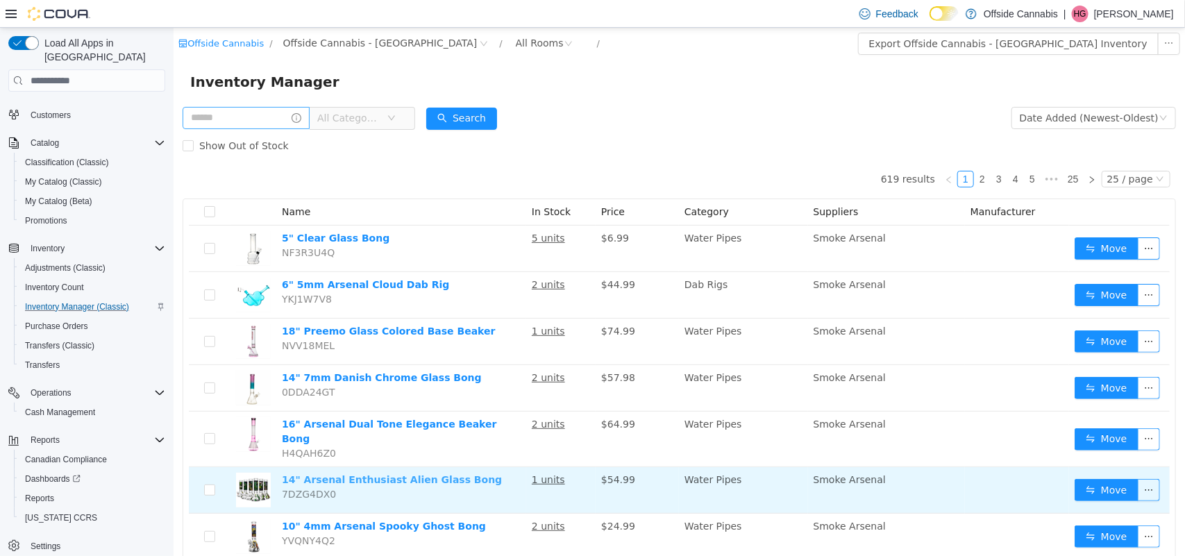
click at [345, 474] on link "14" Arsenal Enthusiast Alien Glass Bong" at bounding box center [391, 479] width 220 height 11
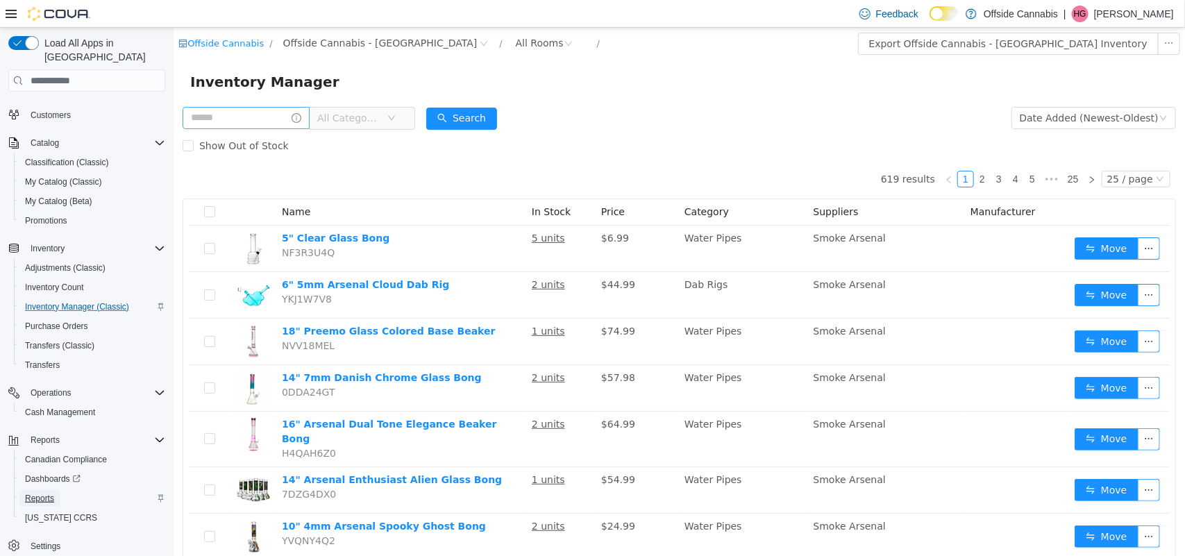
click at [42, 493] on span "Reports" at bounding box center [39, 498] width 29 height 11
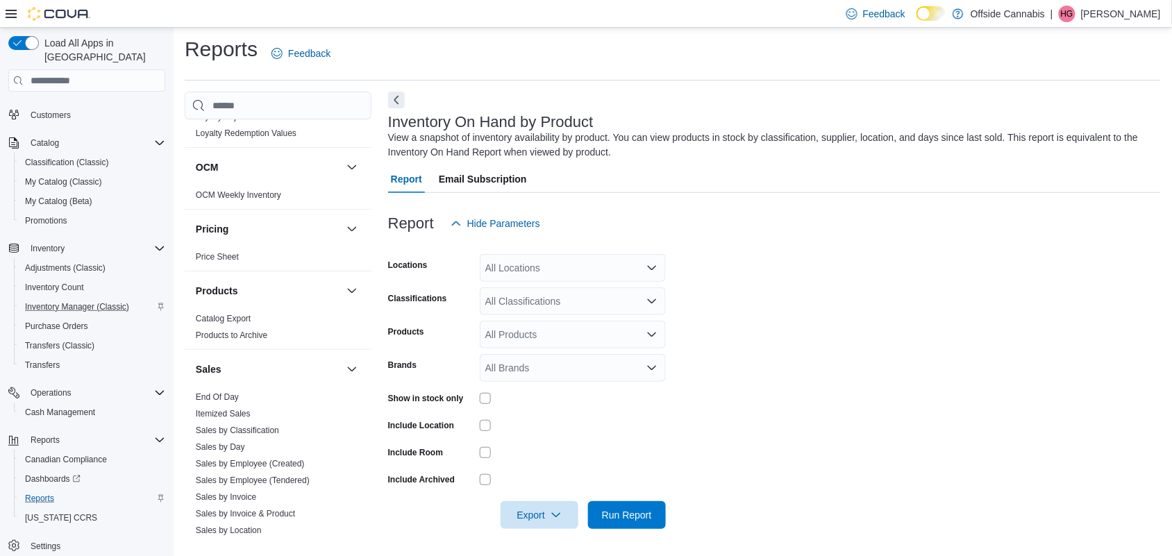
scroll to position [868, 0]
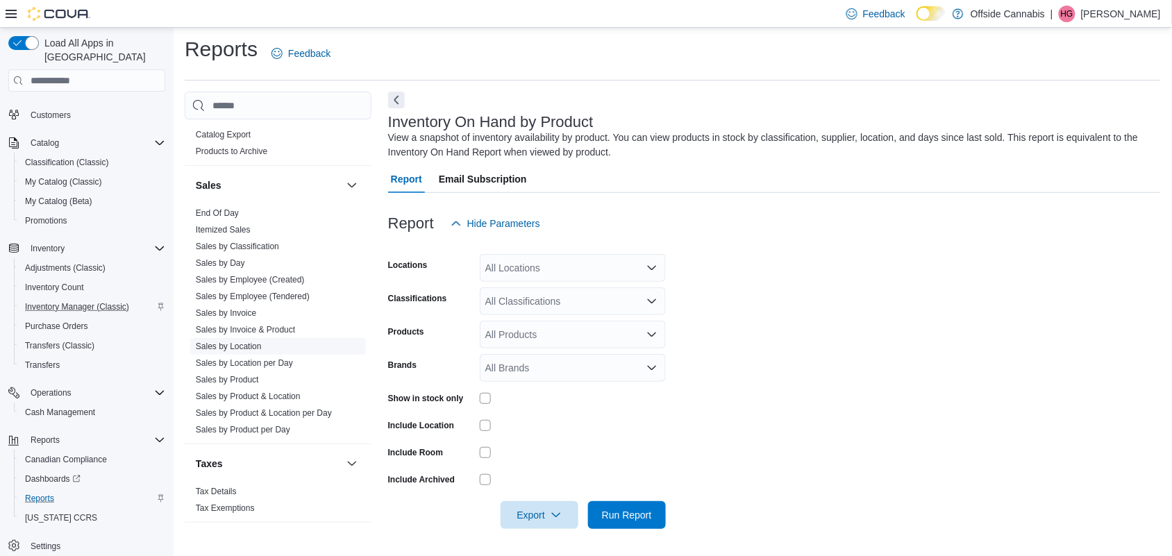
click at [241, 342] on link "Sales by Location" at bounding box center [229, 347] width 66 height 10
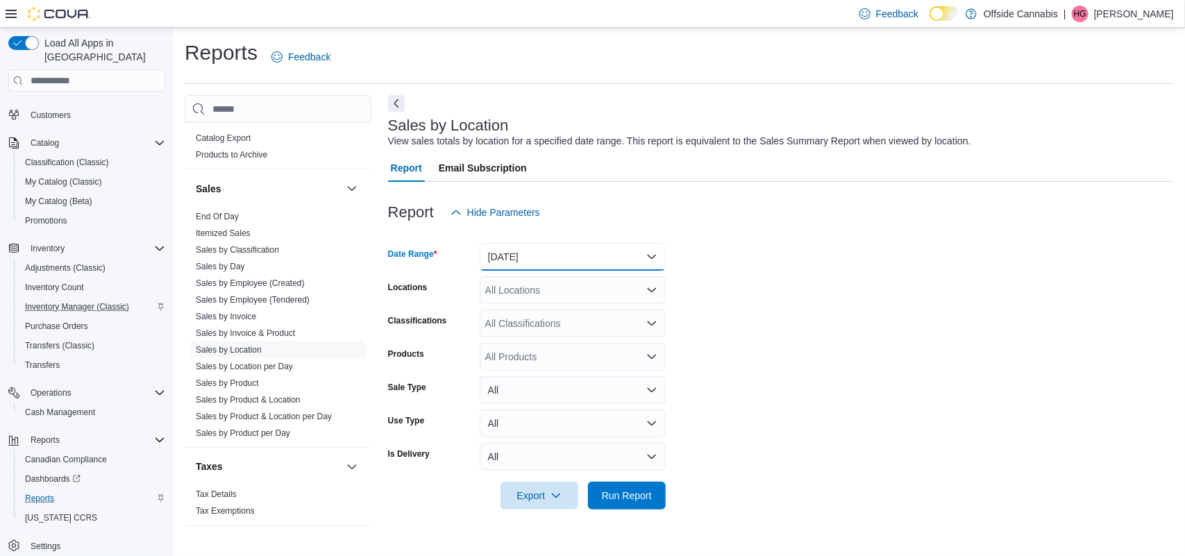
click at [553, 247] on button "[DATE]" at bounding box center [573, 257] width 186 height 28
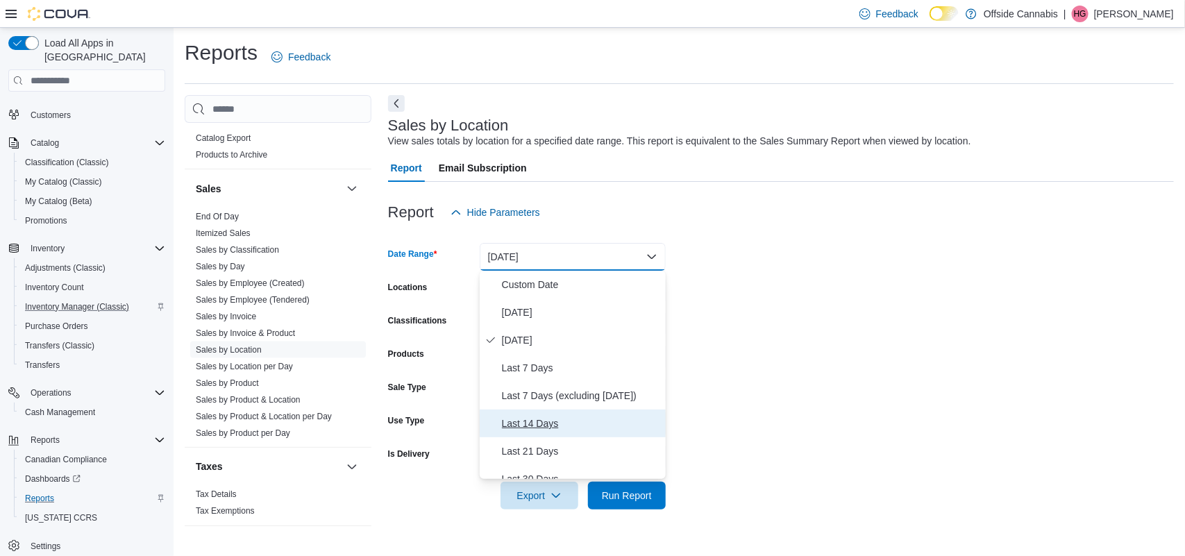
click at [531, 425] on span "Last 14 Days" at bounding box center [581, 423] width 158 height 17
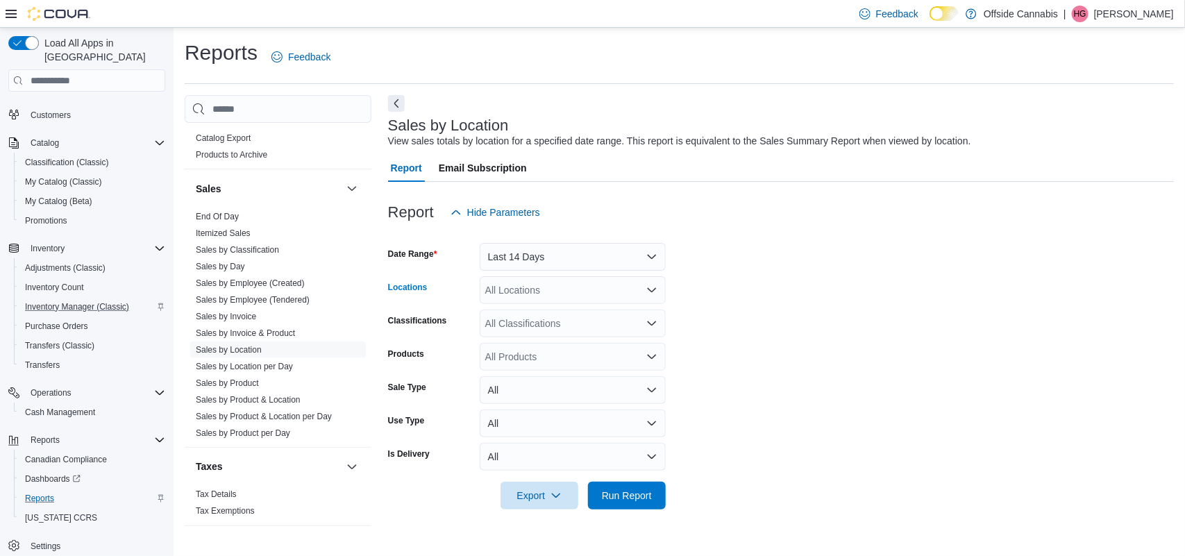
click at [604, 286] on div "All Locations" at bounding box center [573, 290] width 186 height 28
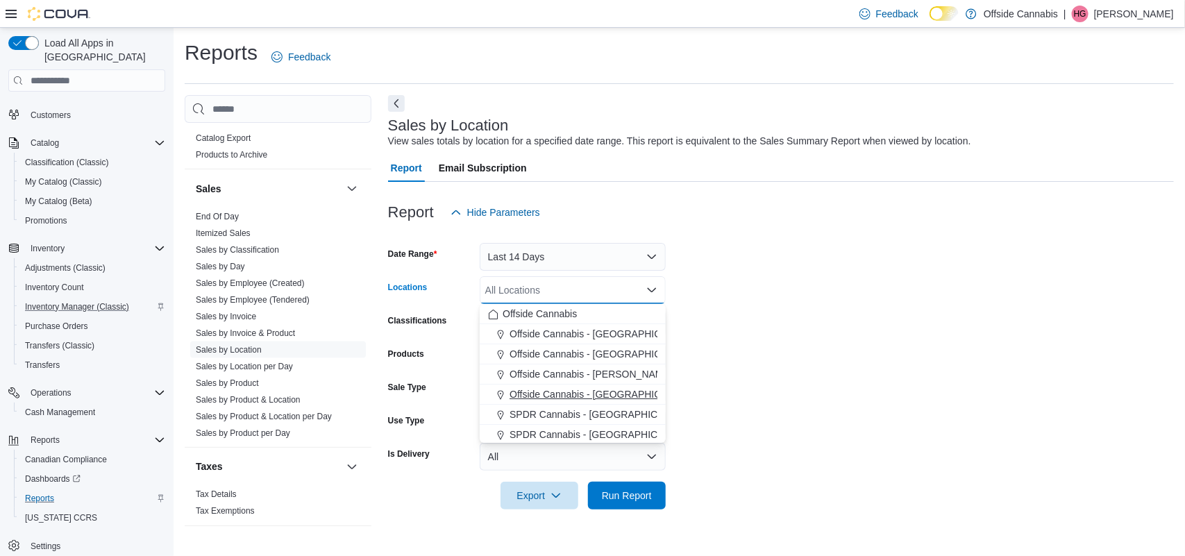
click at [617, 387] on span "Offside Cannabis - [GEOGRAPHIC_DATA]" at bounding box center [602, 394] width 184 height 14
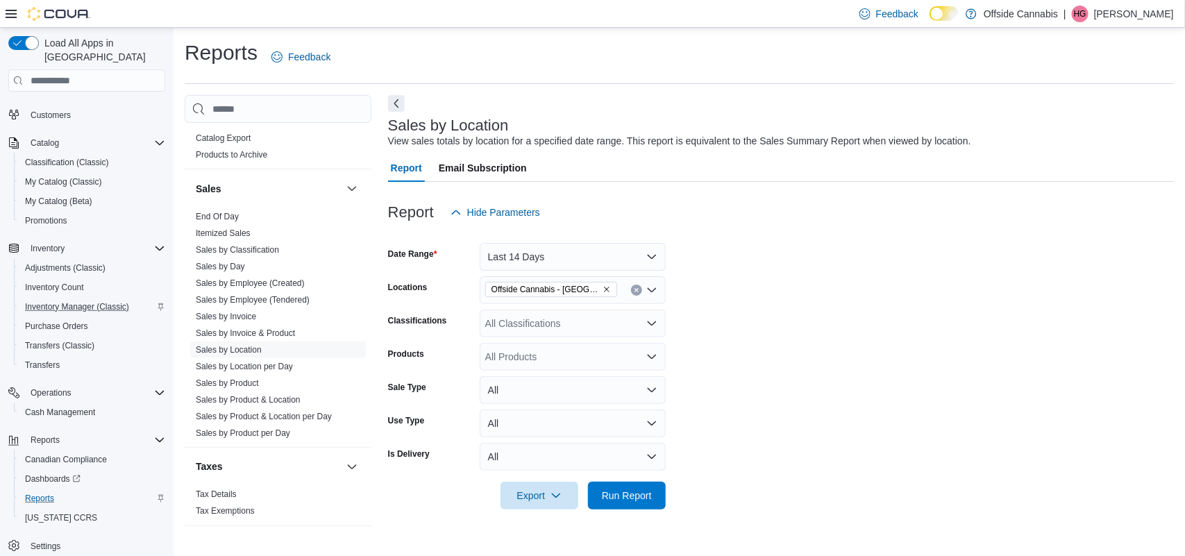
click at [830, 342] on form "Date Range Last 14 Days Locations Offside Cannabis - Port Perry Classifications…" at bounding box center [781, 367] width 786 height 283
click at [640, 317] on div "All Classifications" at bounding box center [573, 324] width 186 height 28
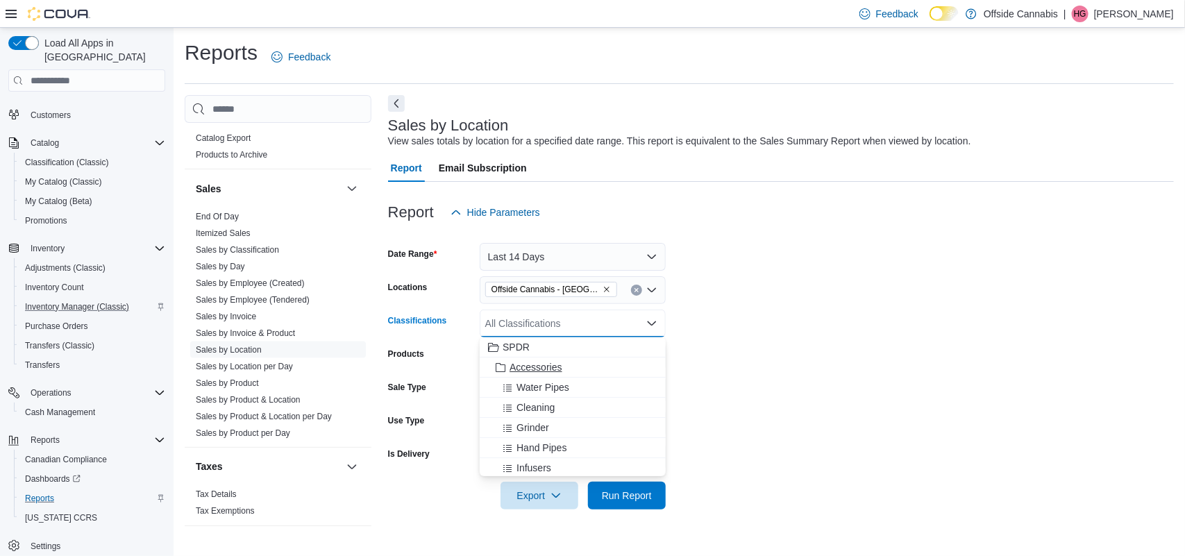
click at [545, 366] on span "Accessories" at bounding box center [536, 367] width 52 height 14
click at [646, 496] on span "Run Report" at bounding box center [627, 495] width 50 height 14
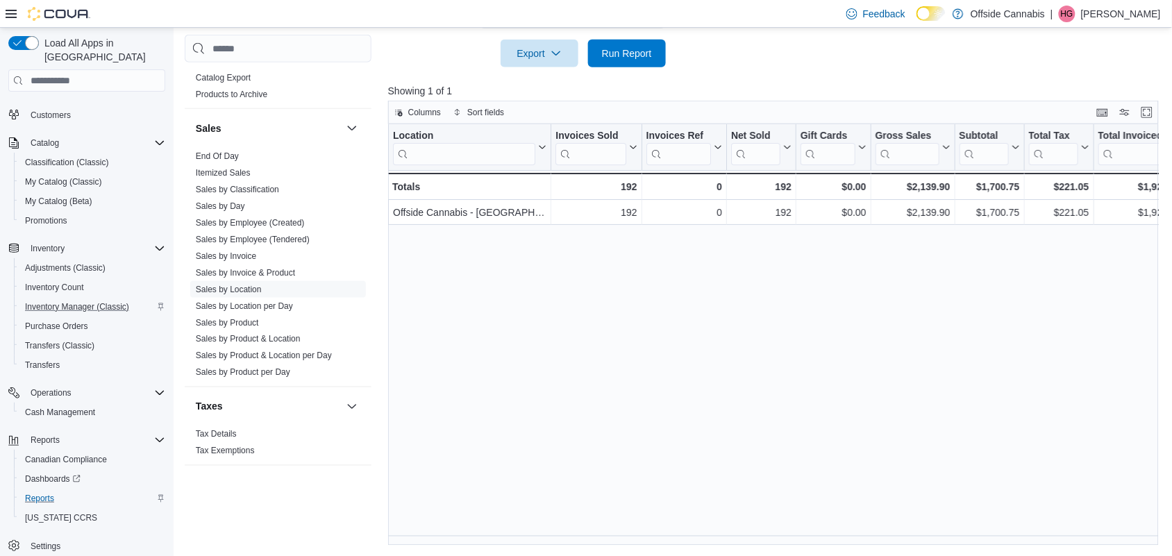
scroll to position [8, 0]
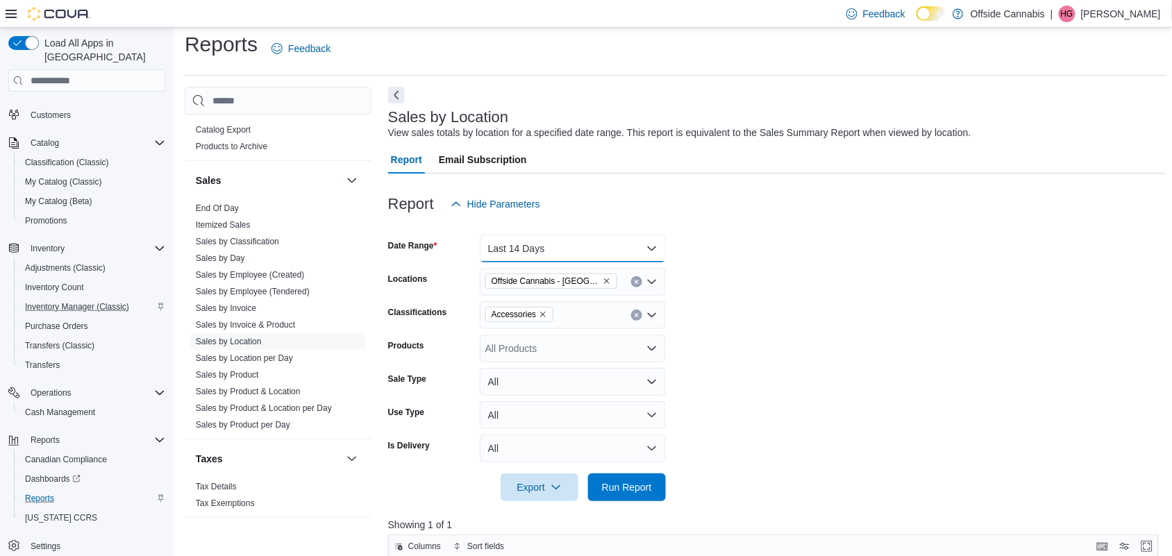
click at [629, 240] on button "Last 14 Days" at bounding box center [573, 249] width 186 height 28
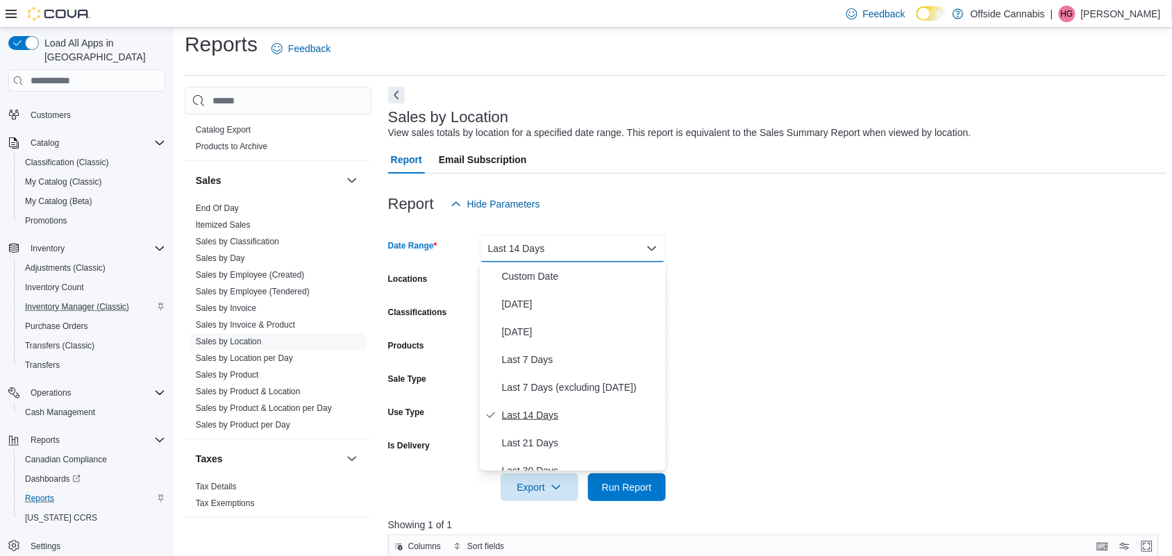
scroll to position [174, 0]
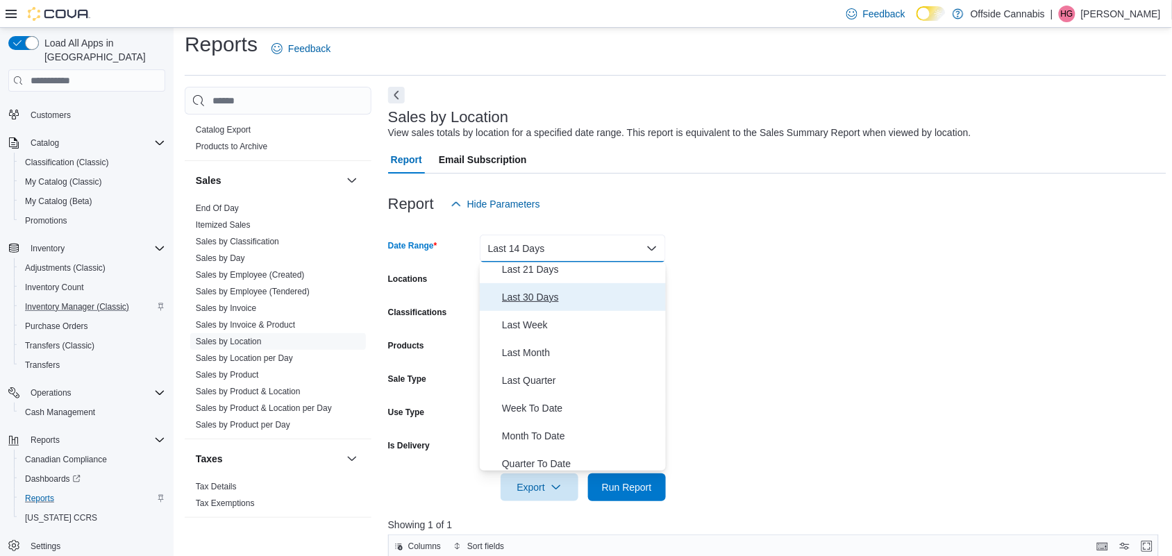
click at [554, 289] on span "Last 30 Days" at bounding box center [581, 297] width 158 height 17
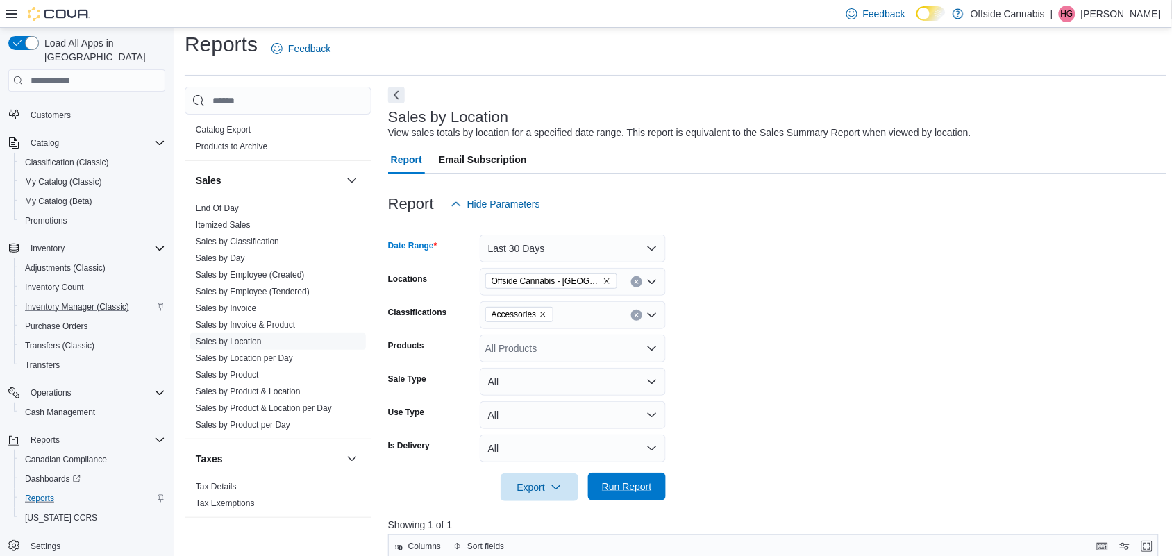
click at [646, 477] on span "Run Report" at bounding box center [626, 487] width 61 height 28
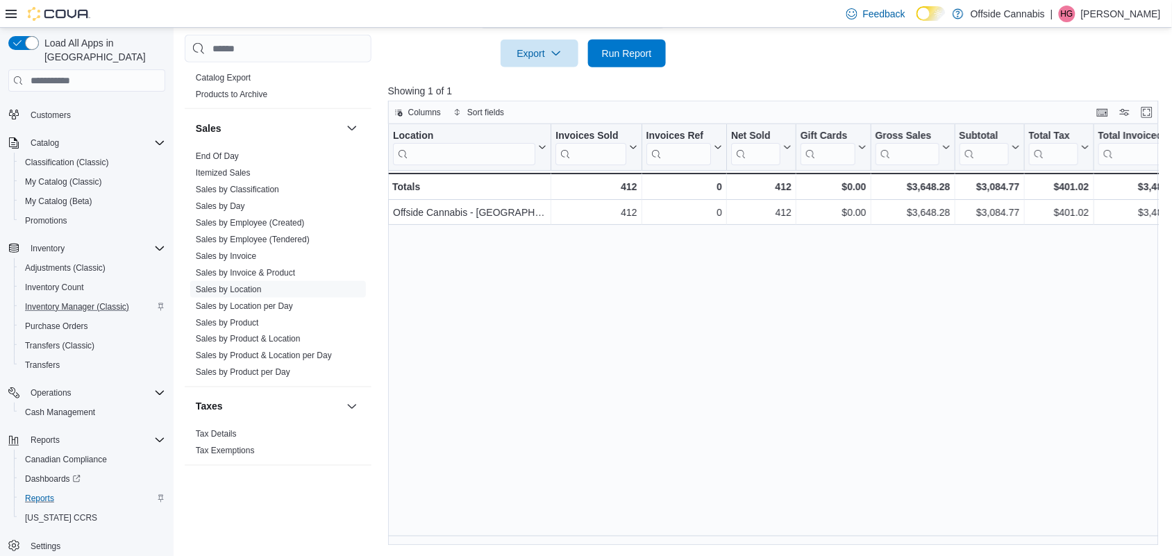
scroll to position [8, 0]
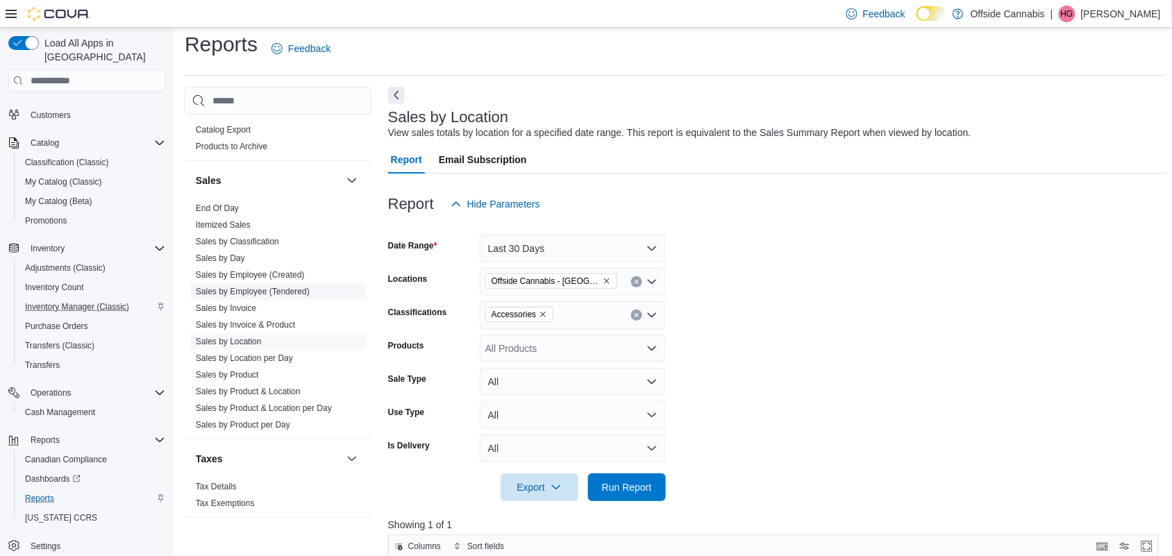
click at [261, 292] on link "Sales by Employee (Tendered)" at bounding box center [253, 292] width 114 height 10
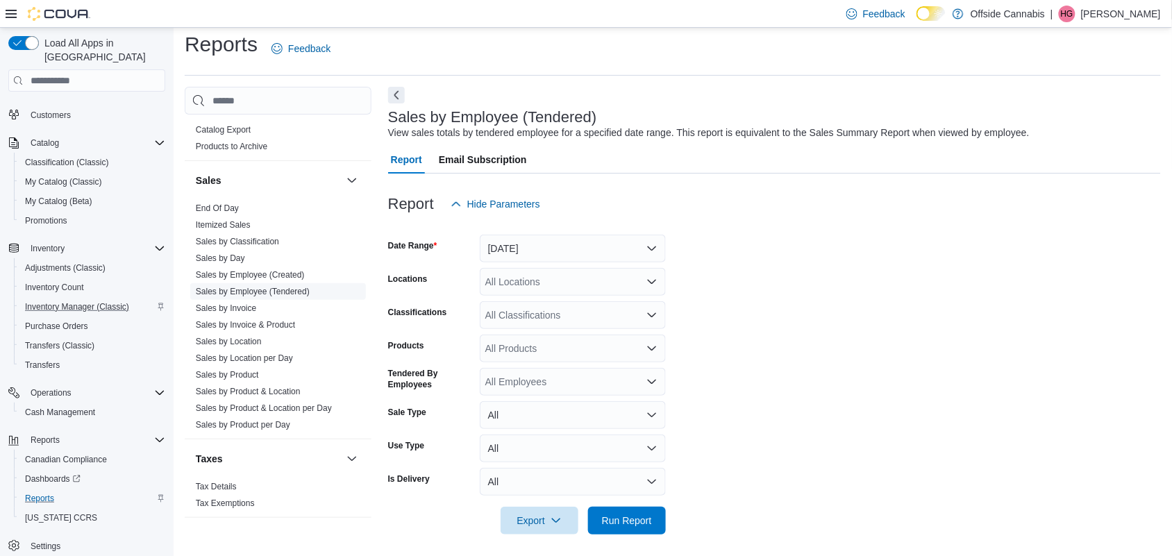
scroll to position [14, 0]
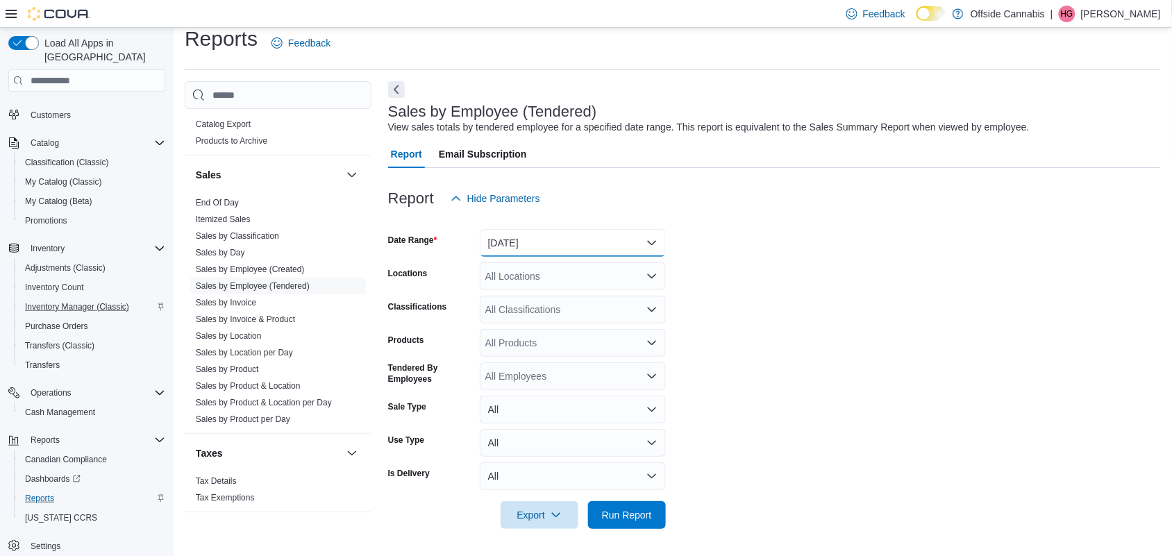
click at [556, 240] on button "[DATE]" at bounding box center [573, 243] width 186 height 28
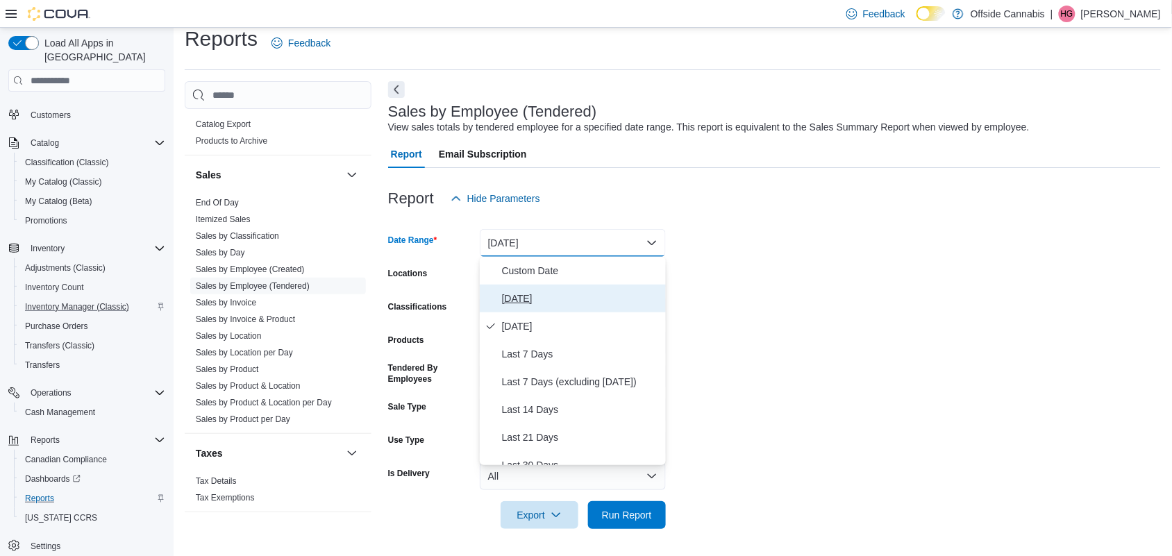
click at [538, 290] on span "[DATE]" at bounding box center [581, 298] width 158 height 17
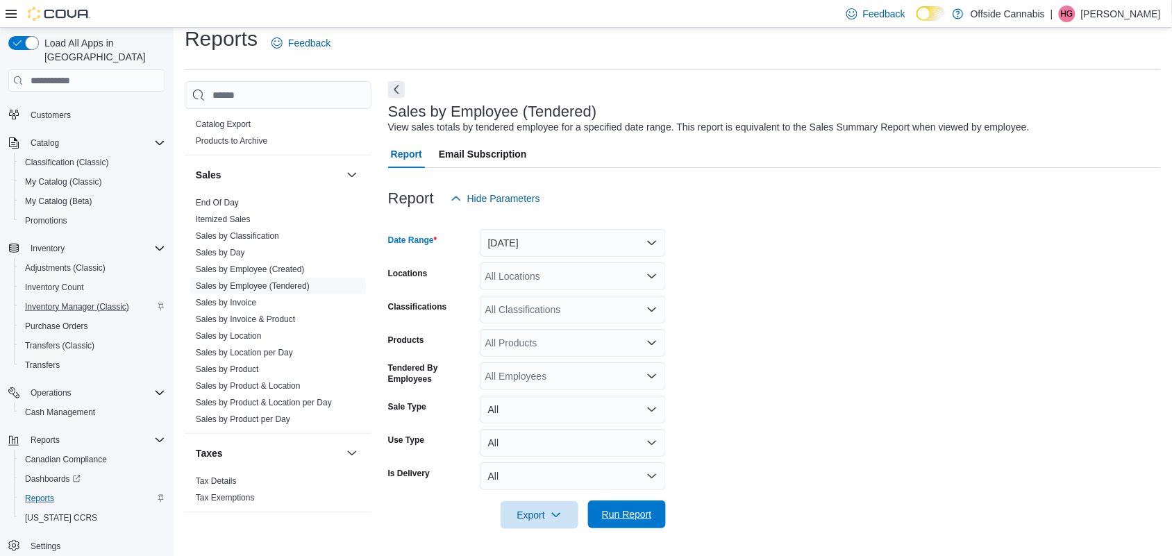
click at [643, 511] on span "Run Report" at bounding box center [627, 515] width 50 height 14
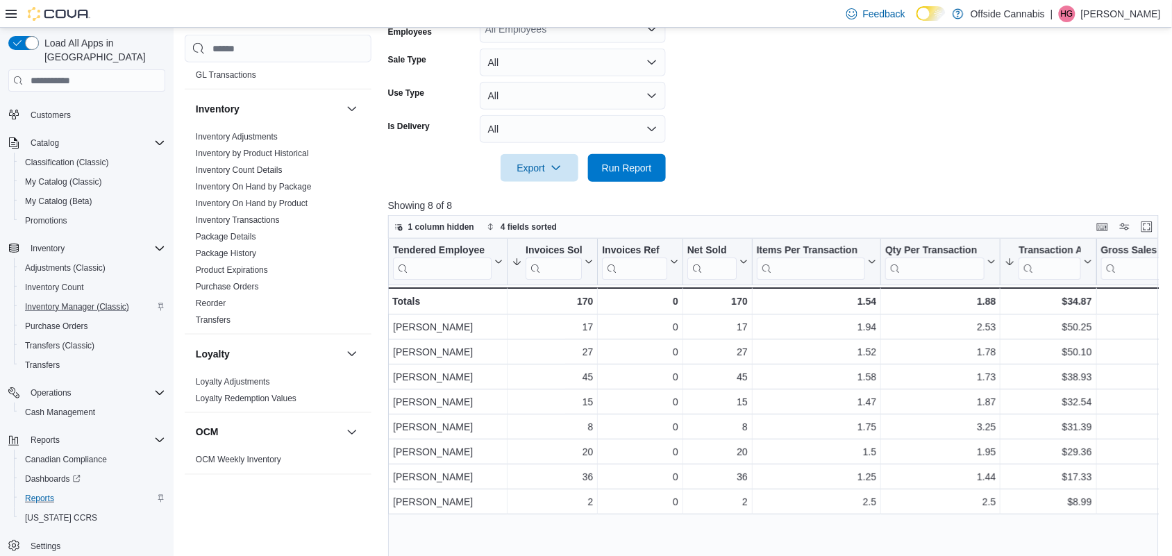
scroll to position [347, 0]
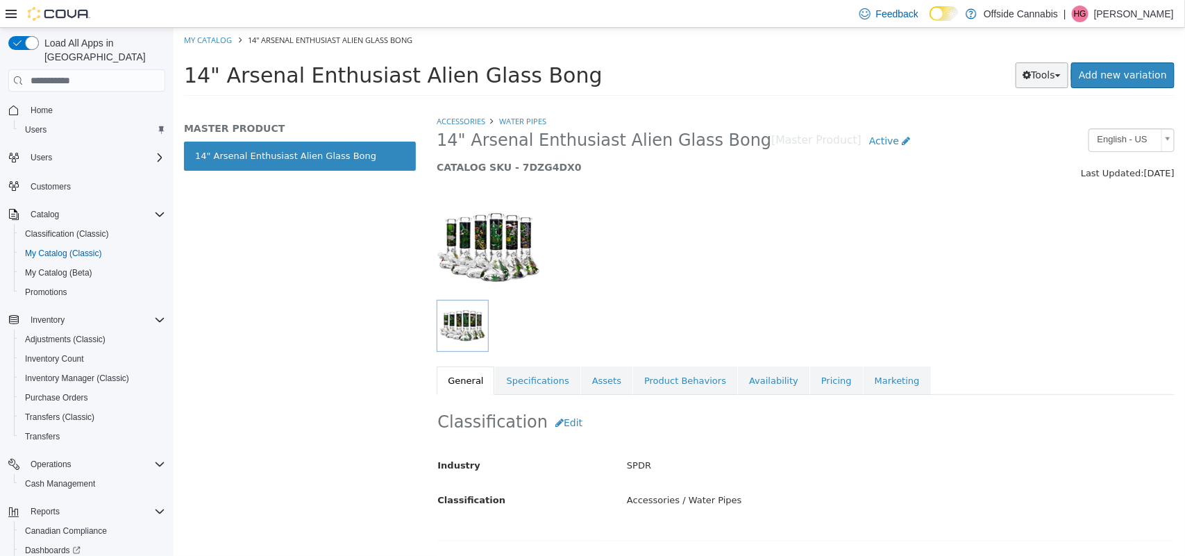
click at [1057, 76] on button "Tools" at bounding box center [1041, 75] width 53 height 26
click at [740, 383] on link "Availability" at bounding box center [773, 381] width 72 height 29
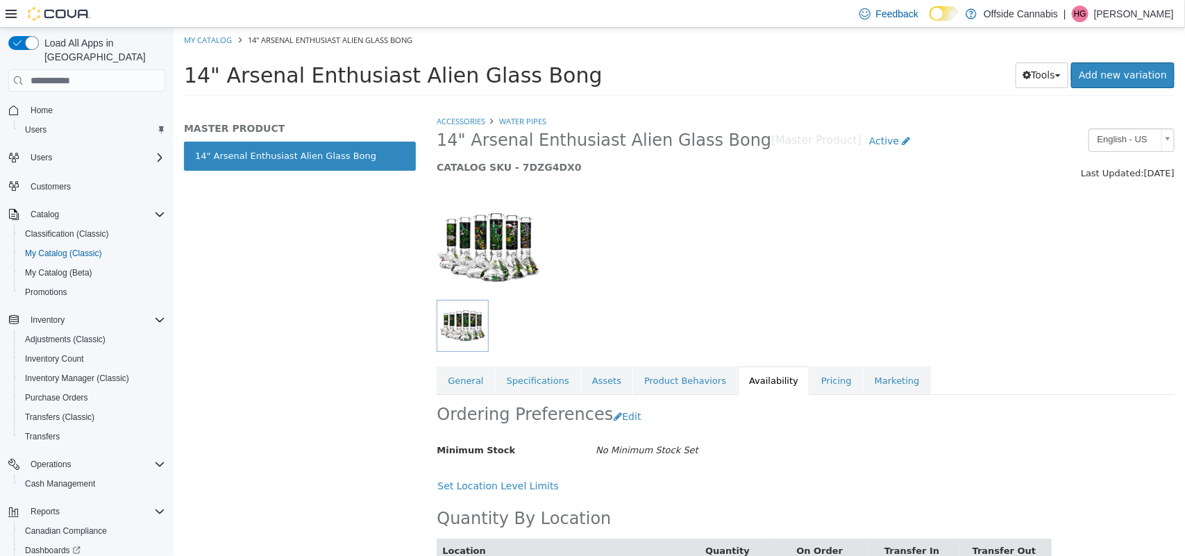
click at [192, 32] on ol "My Catalog 14" Arsenal Enthusiast Alien Glass Bong" at bounding box center [679, 40] width 1012 height 25
click at [205, 43] on link "My Catalog" at bounding box center [207, 40] width 48 height 10
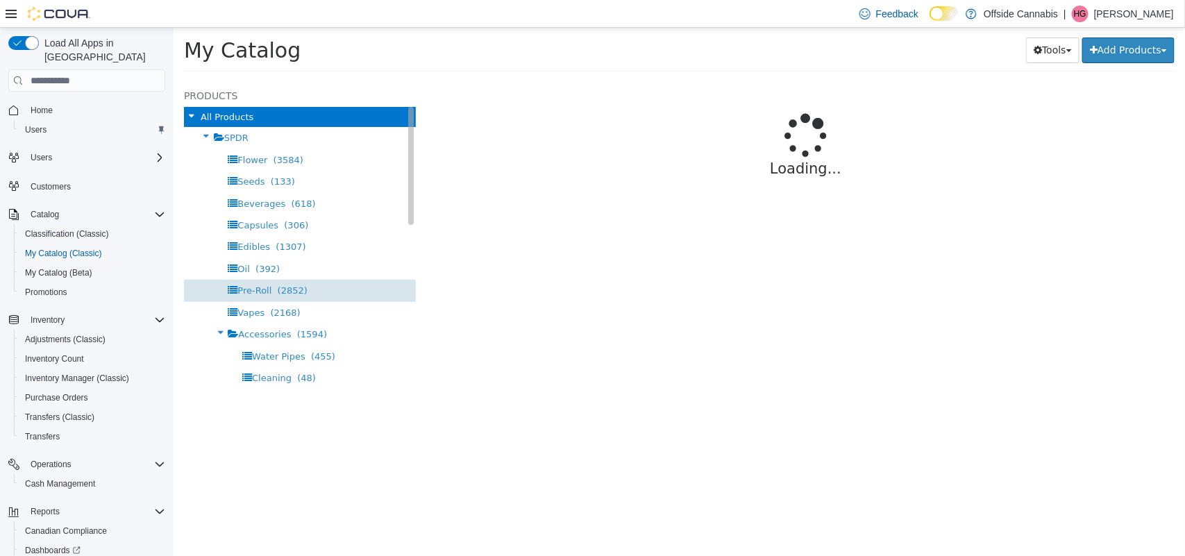
select select "**********"
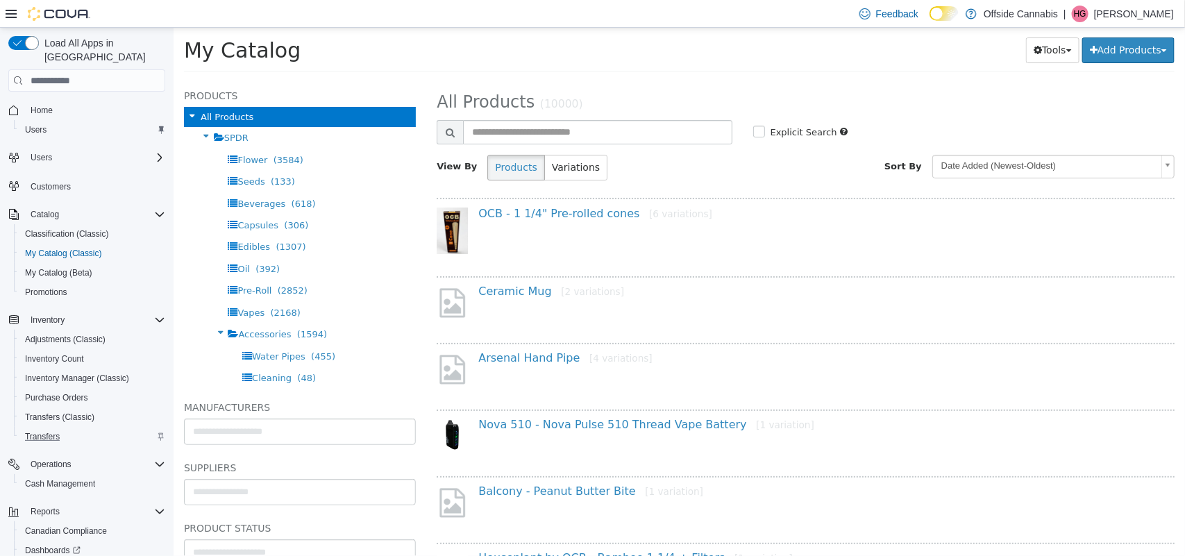
scroll to position [72, 0]
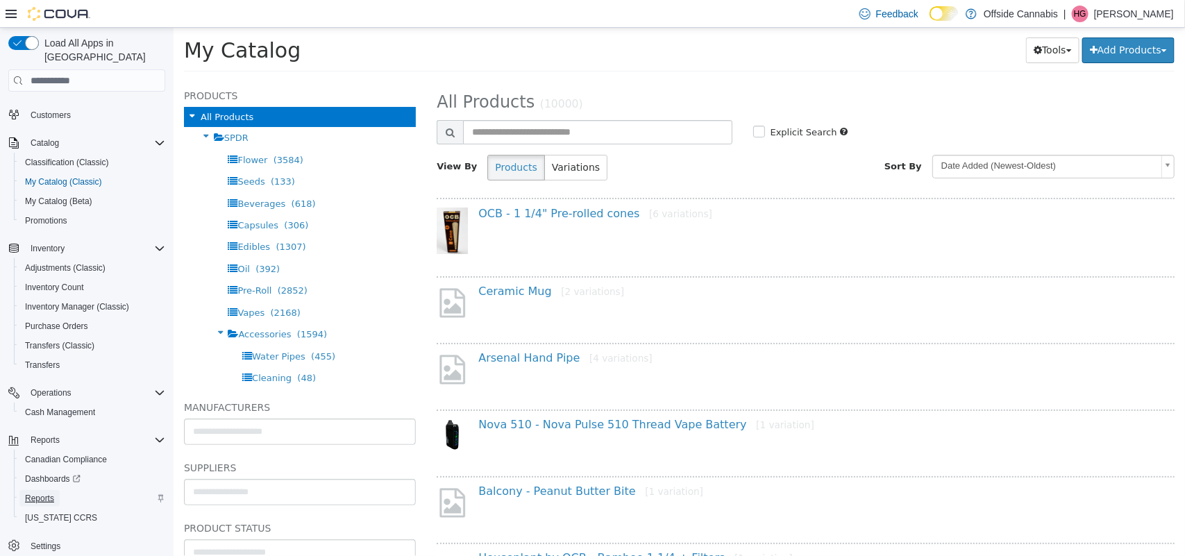
click at [52, 493] on span "Reports" at bounding box center [39, 498] width 29 height 11
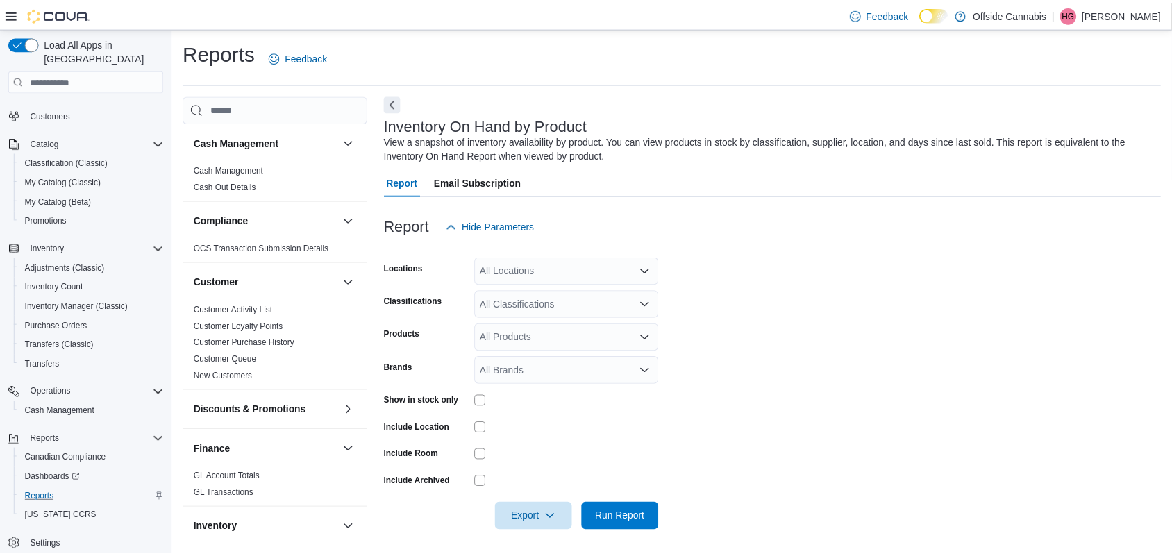
scroll to position [3, 0]
